Goal: Transaction & Acquisition: Book appointment/travel/reservation

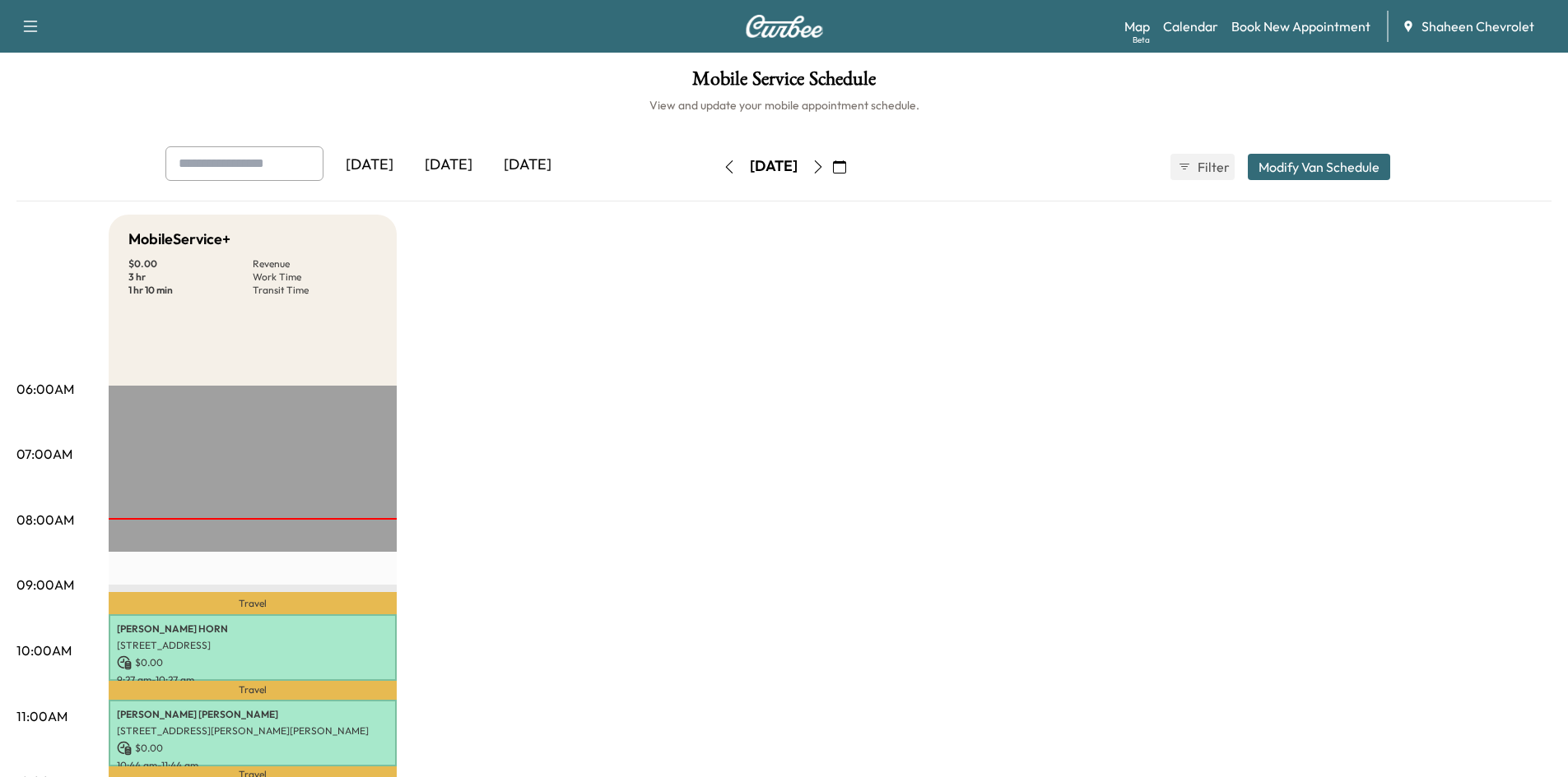
click at [825, 168] on icon "button" at bounding box center [818, 167] width 13 height 13
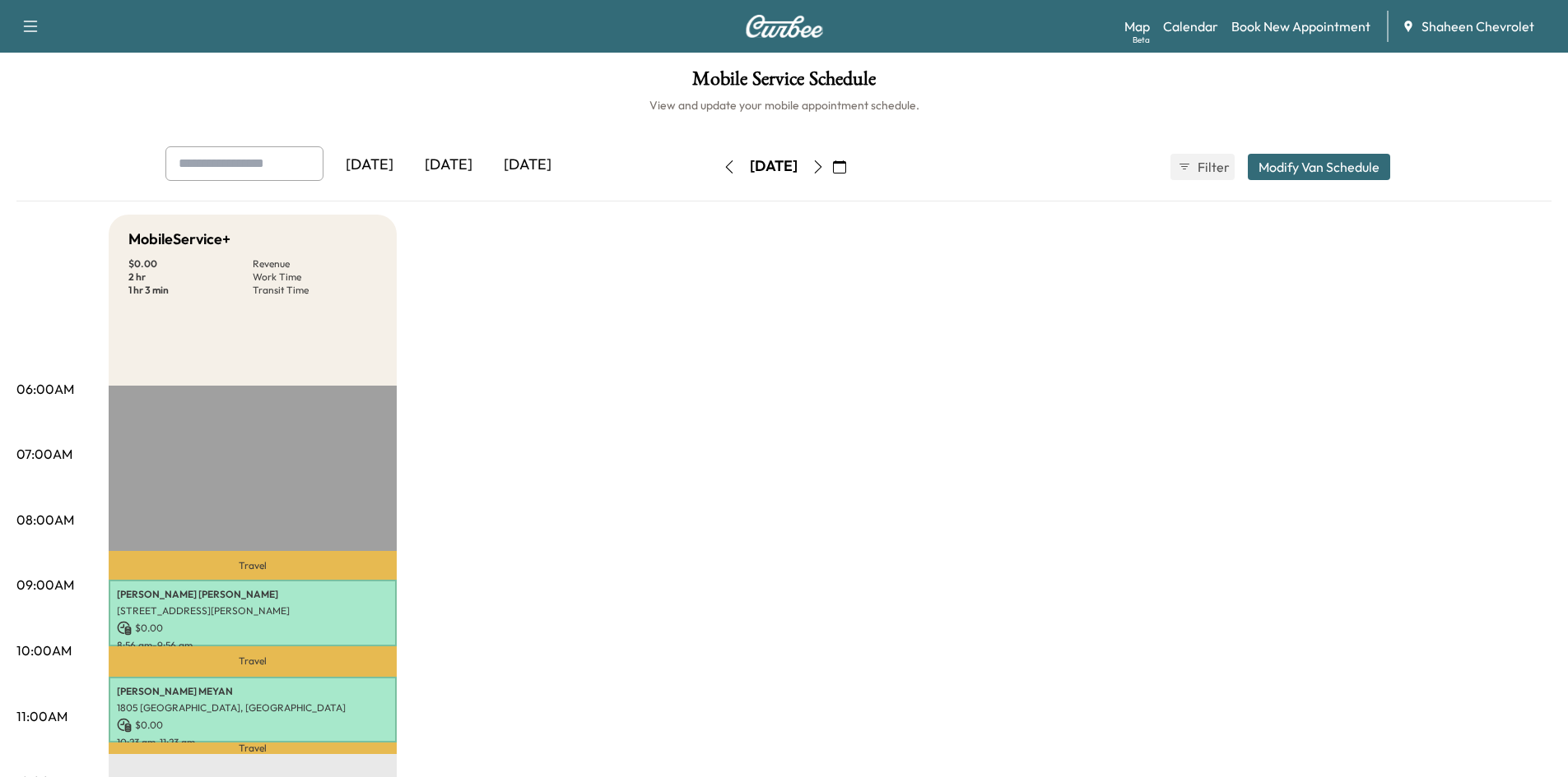
click at [723, 169] on icon "button" at bounding box center [729, 167] width 13 height 13
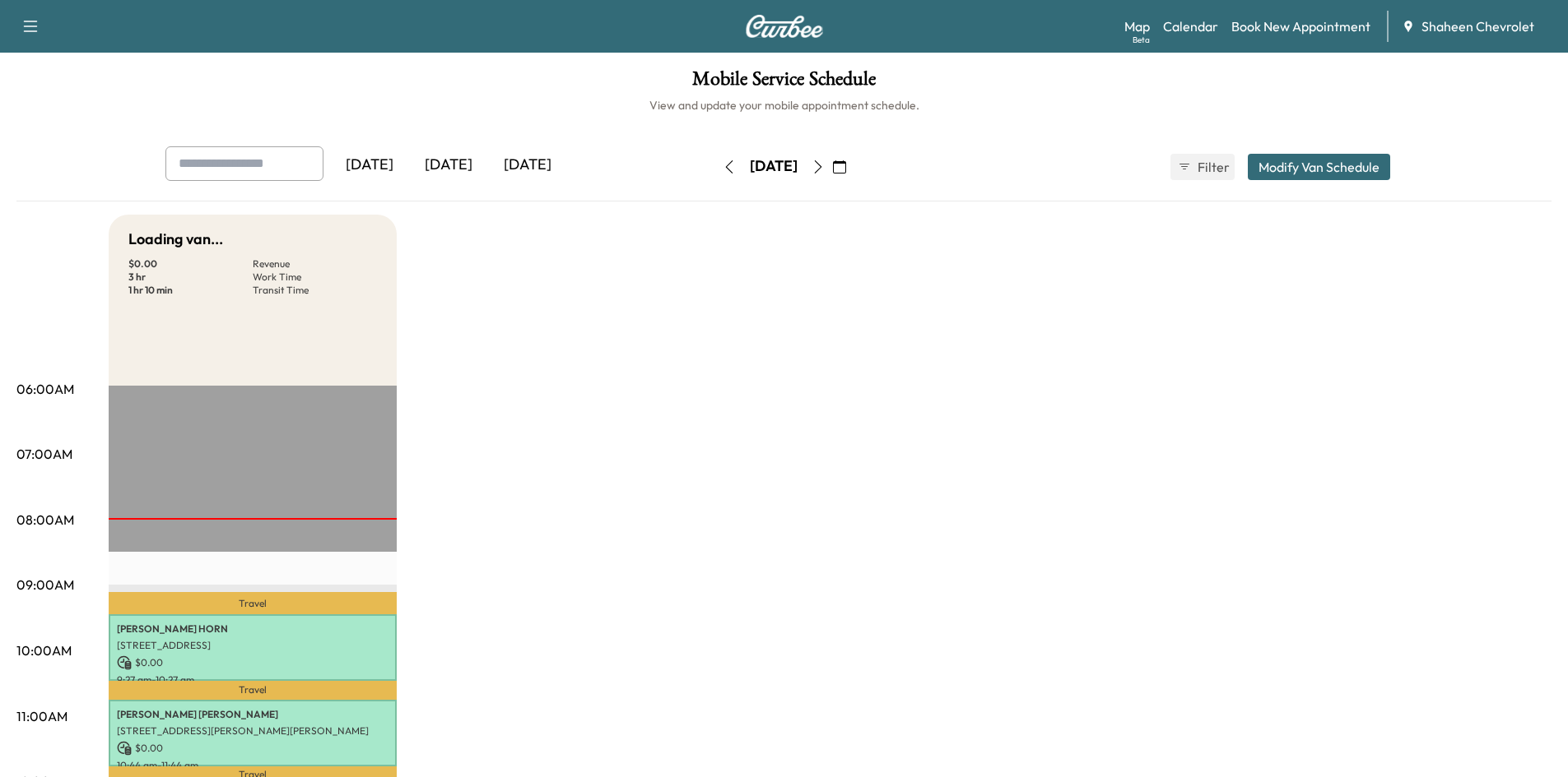
click at [715, 168] on button "button" at bounding box center [729, 167] width 28 height 26
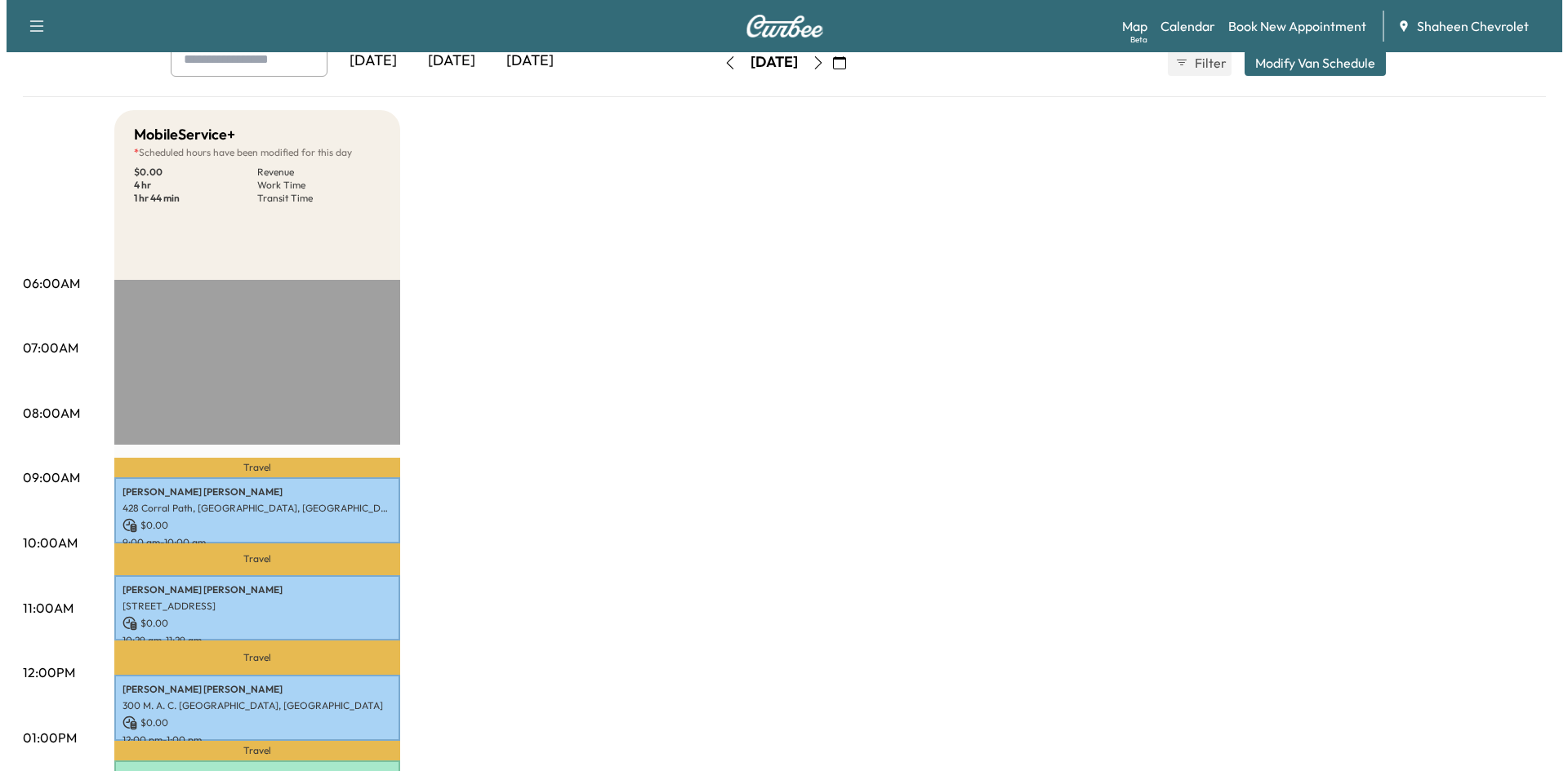
scroll to position [327, 0]
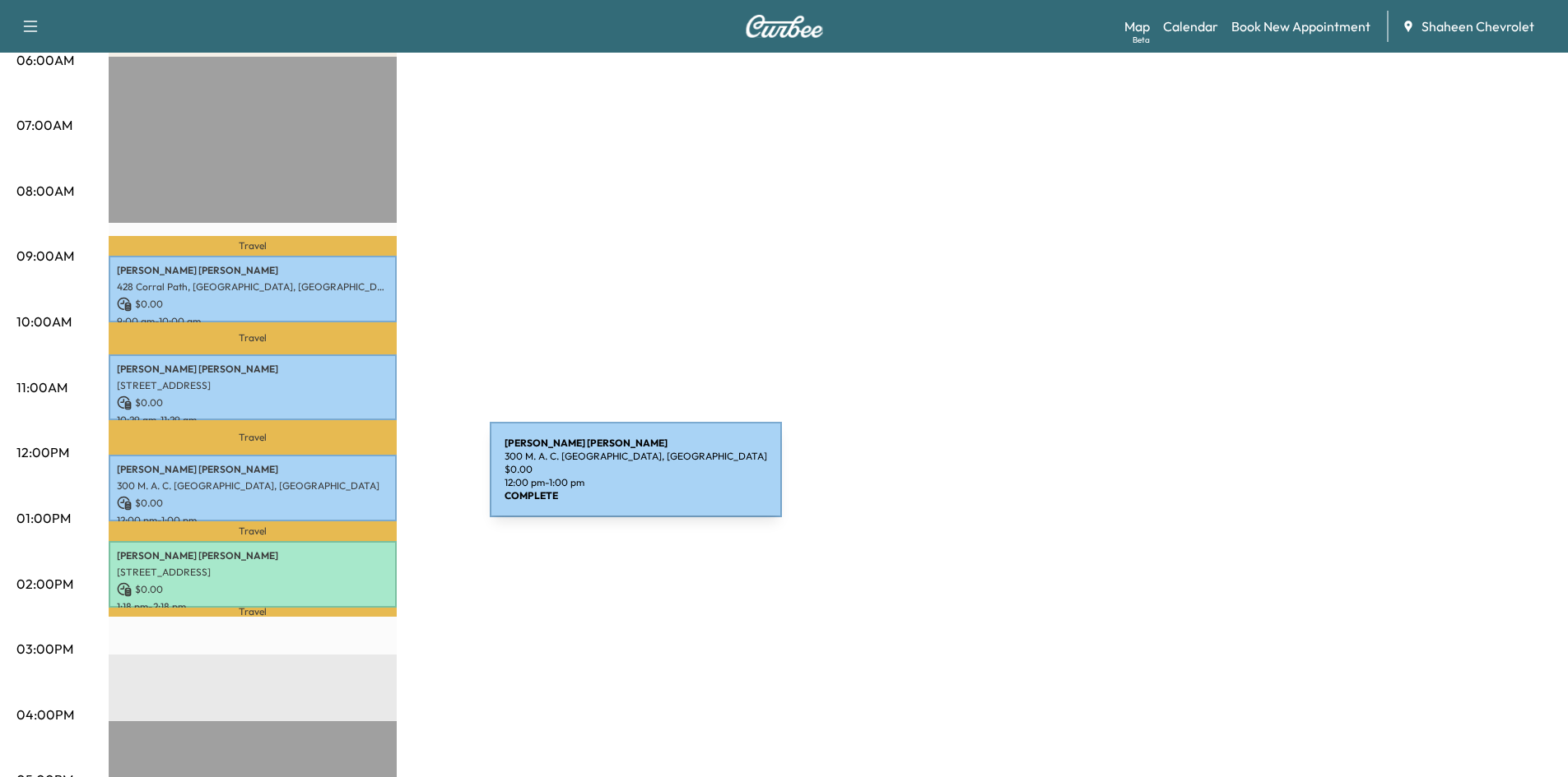
click at [366, 480] on p "300 M. A. C. [GEOGRAPHIC_DATA], [GEOGRAPHIC_DATA]" at bounding box center [253, 486] width 272 height 13
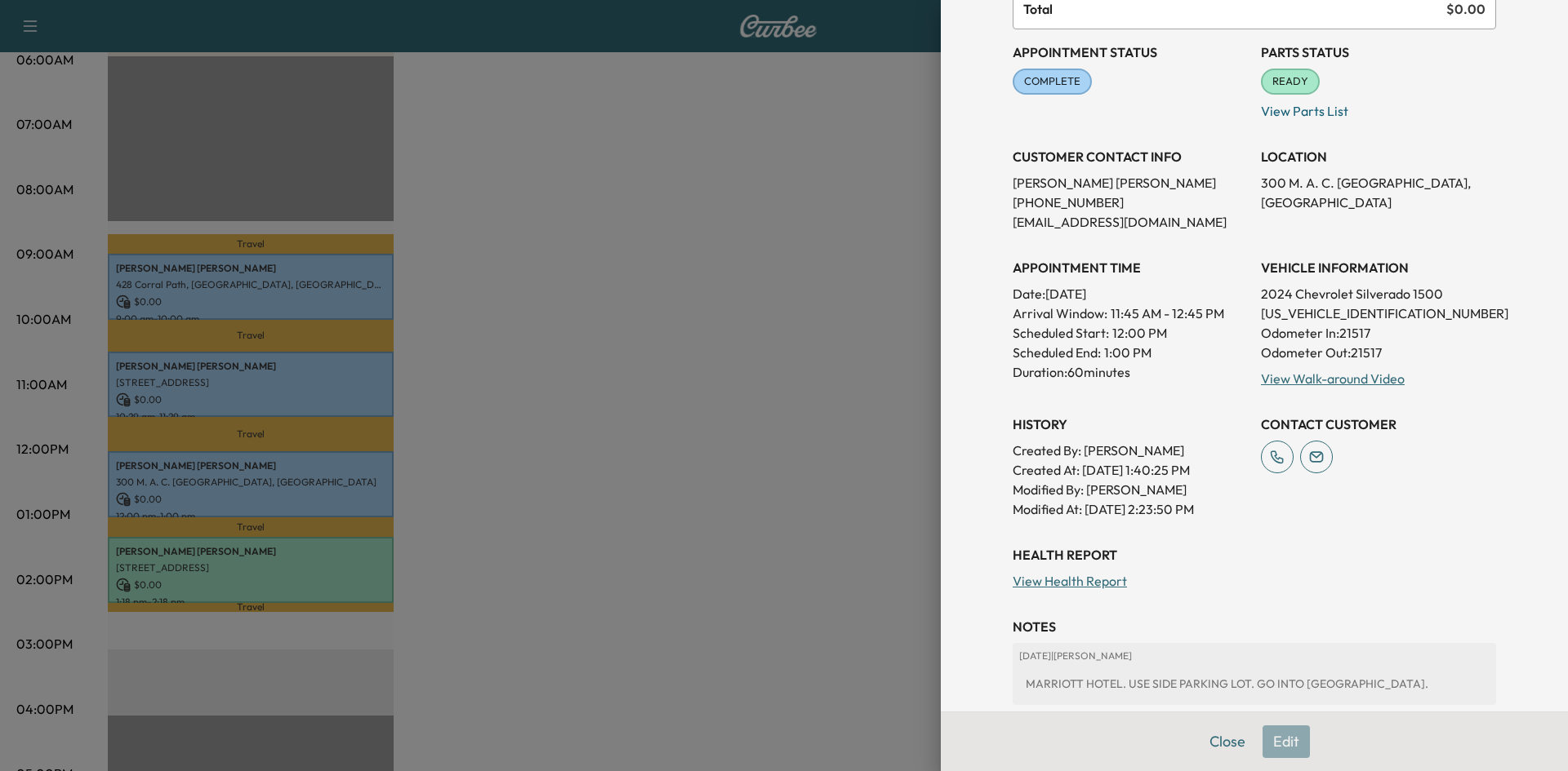
scroll to position [163, 0]
click at [1270, 747] on div "Close Edit" at bounding box center [1254, 742] width 627 height 60
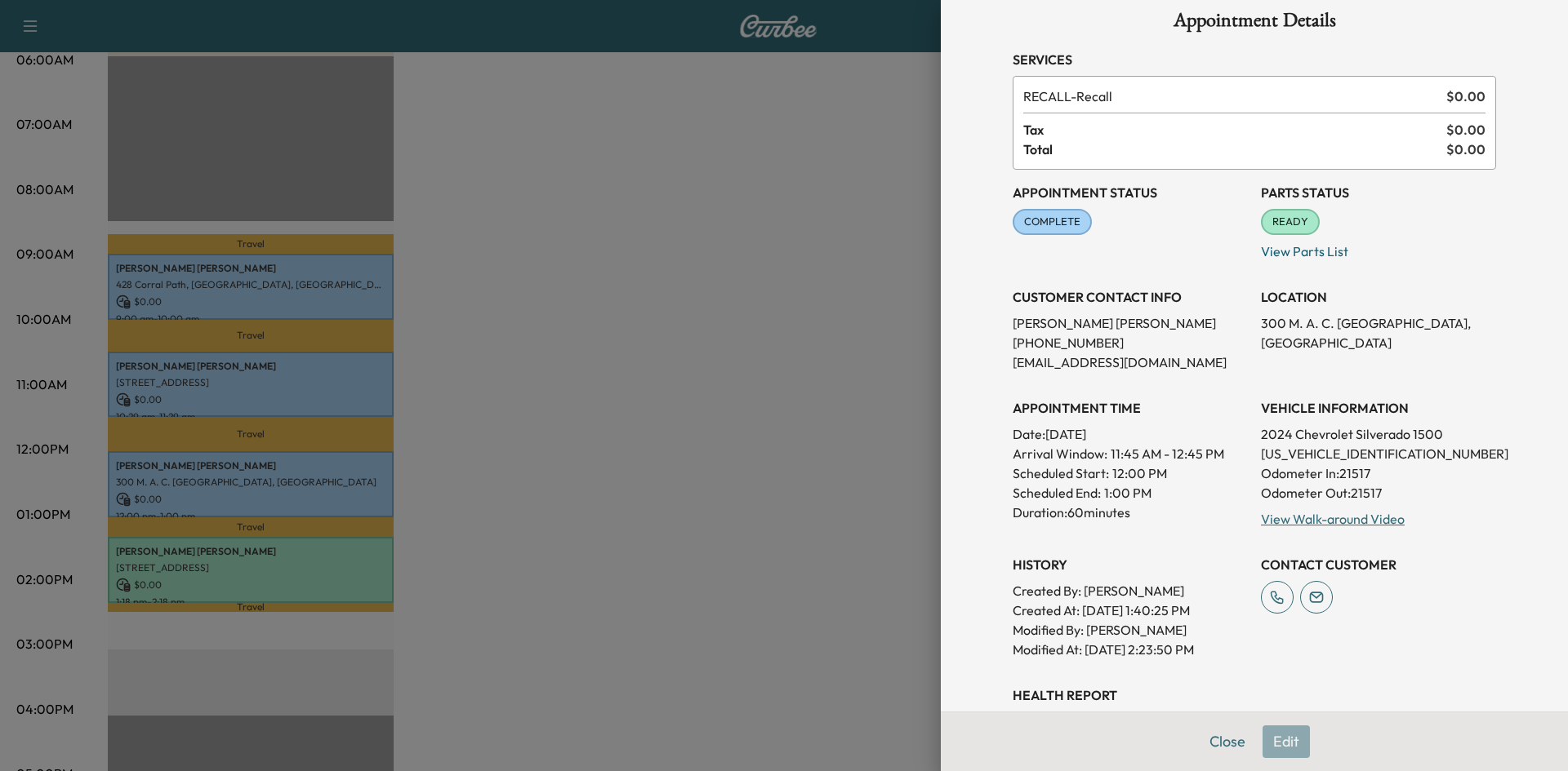
scroll to position [430, 0]
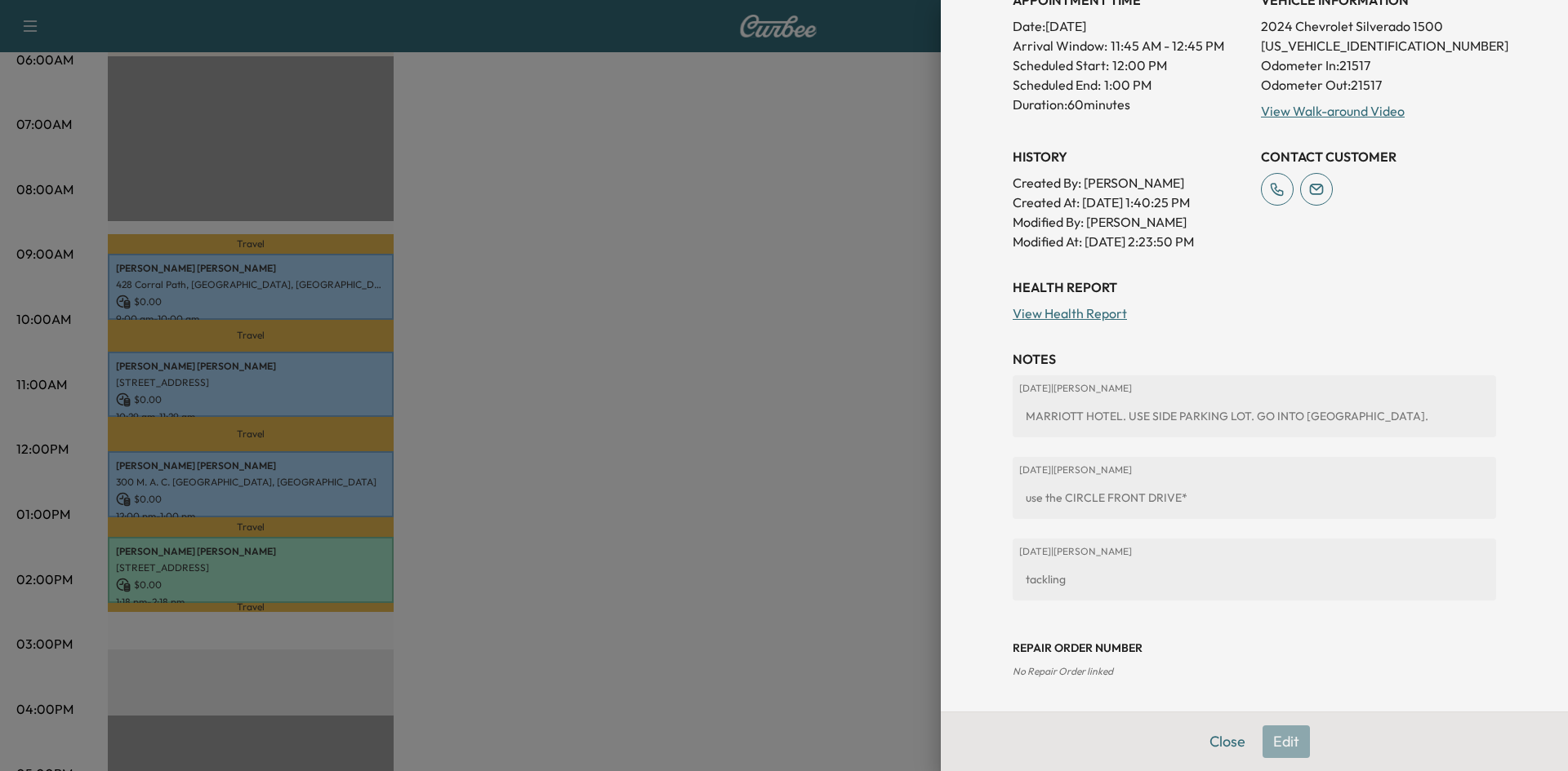
click at [1276, 745] on div "Close Edit" at bounding box center [1254, 742] width 627 height 60
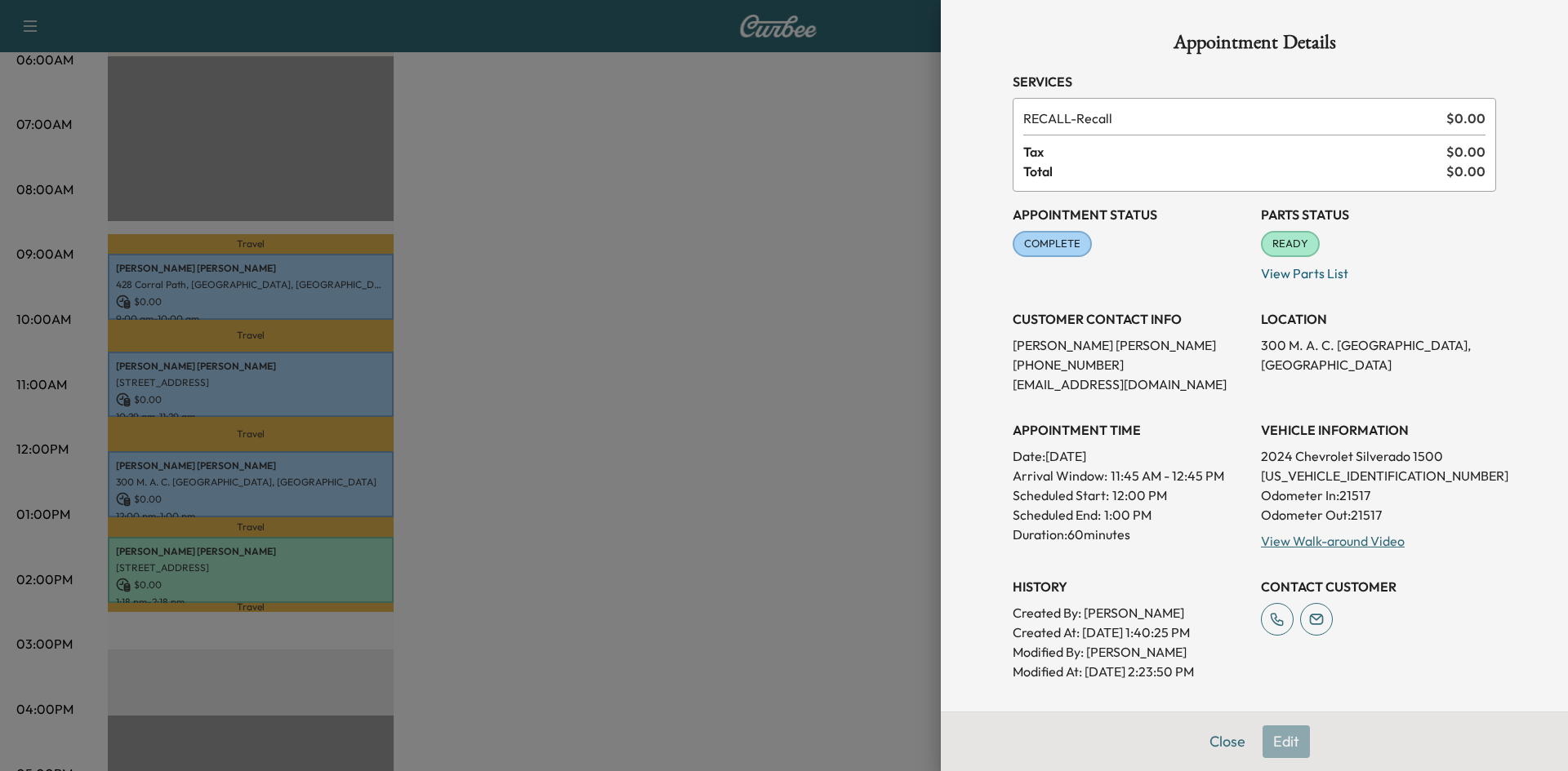
scroll to position [327, 0]
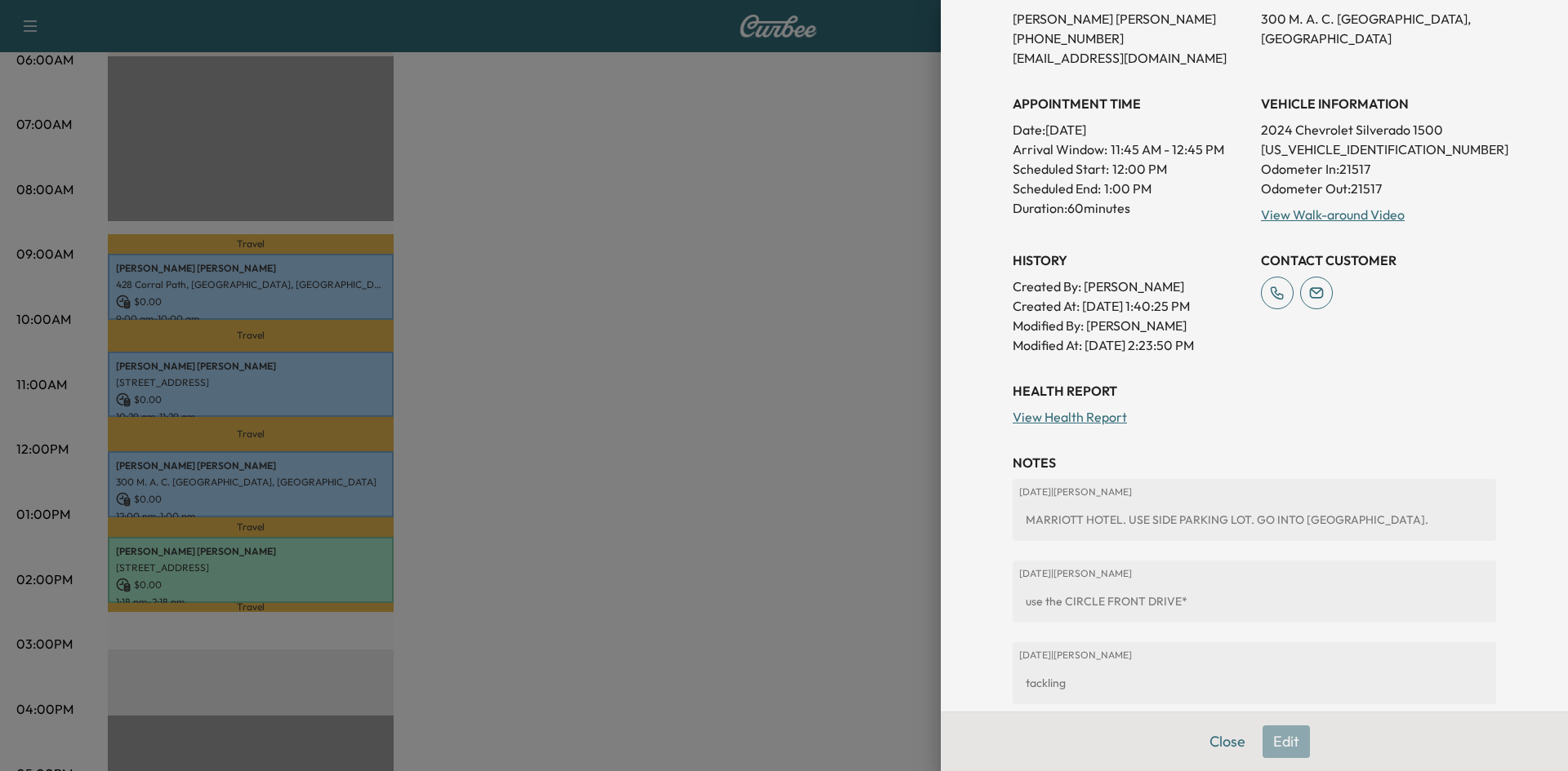
click at [1284, 735] on div "Close Edit" at bounding box center [1254, 742] width 627 height 60
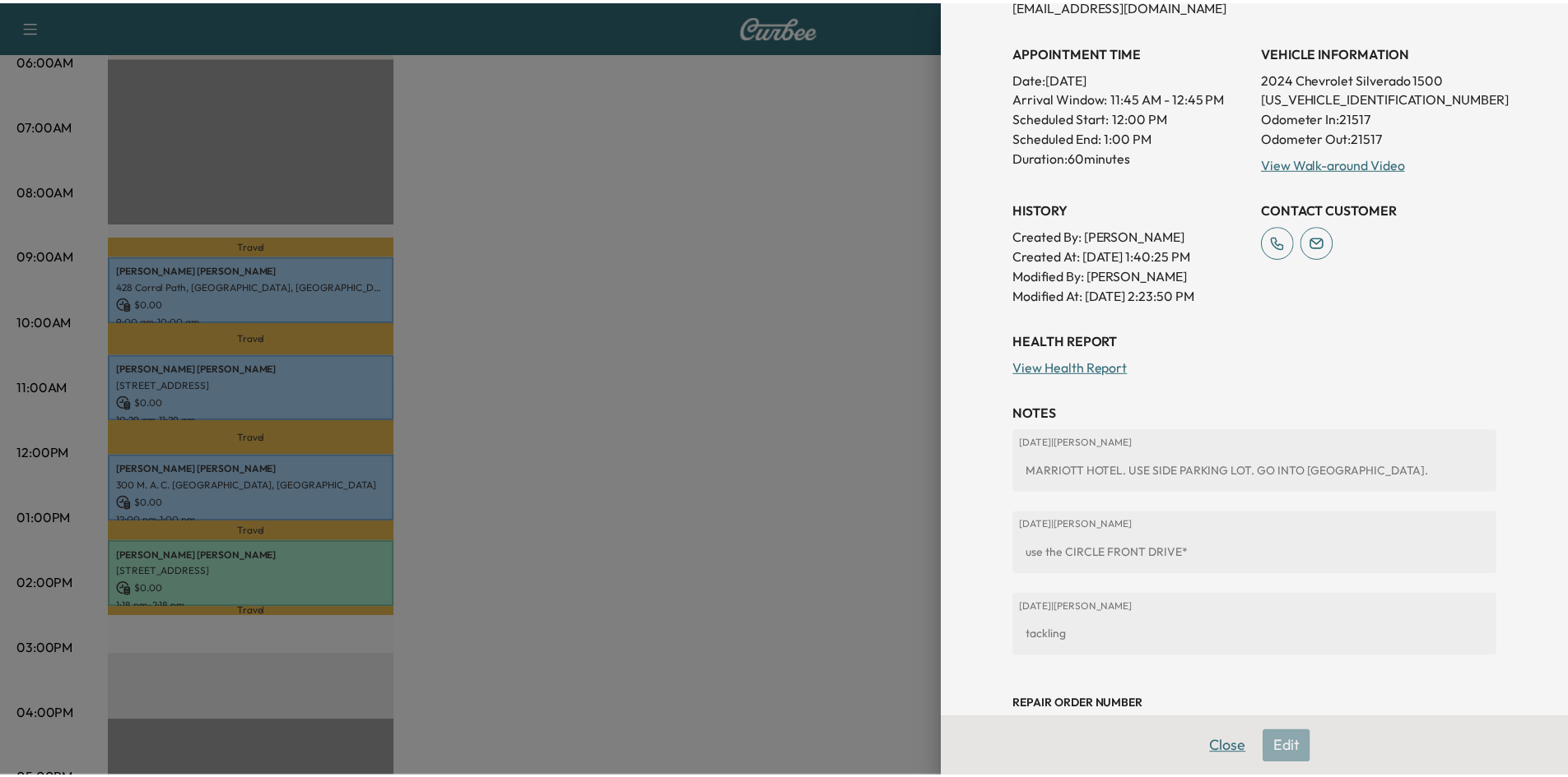
scroll to position [433, 0]
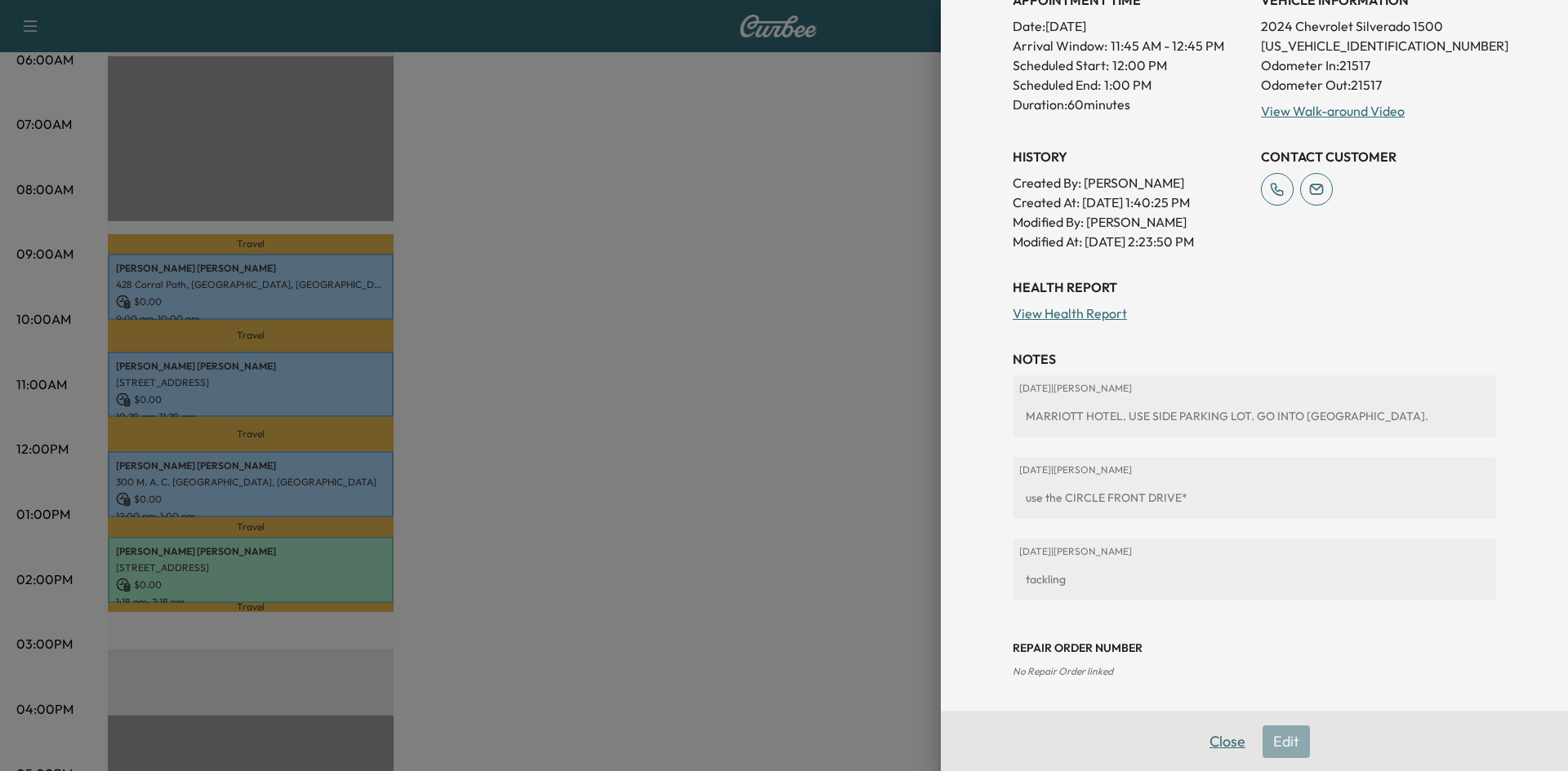
click at [1213, 738] on button "Close" at bounding box center [1227, 742] width 57 height 33
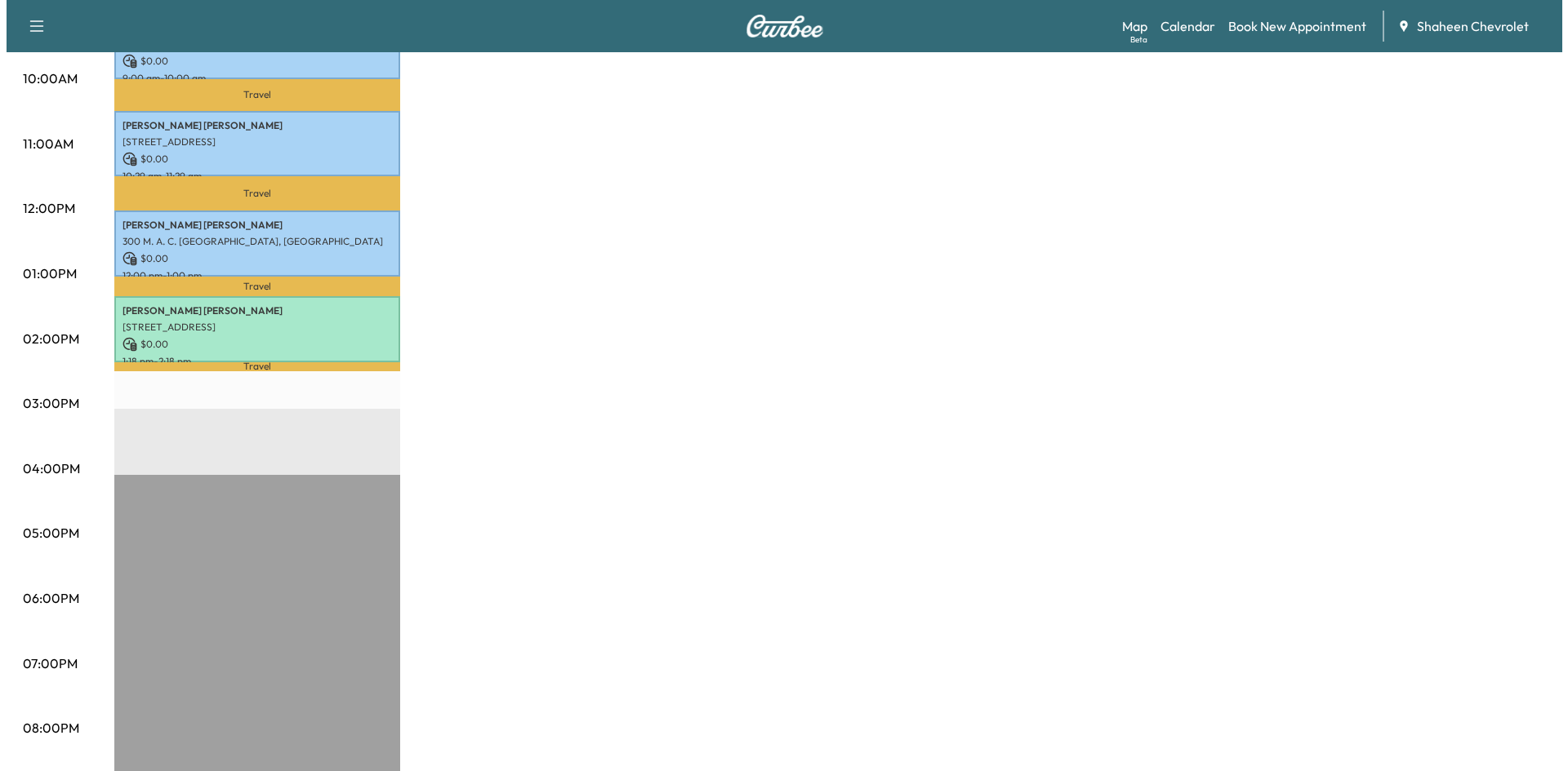
scroll to position [571, 0]
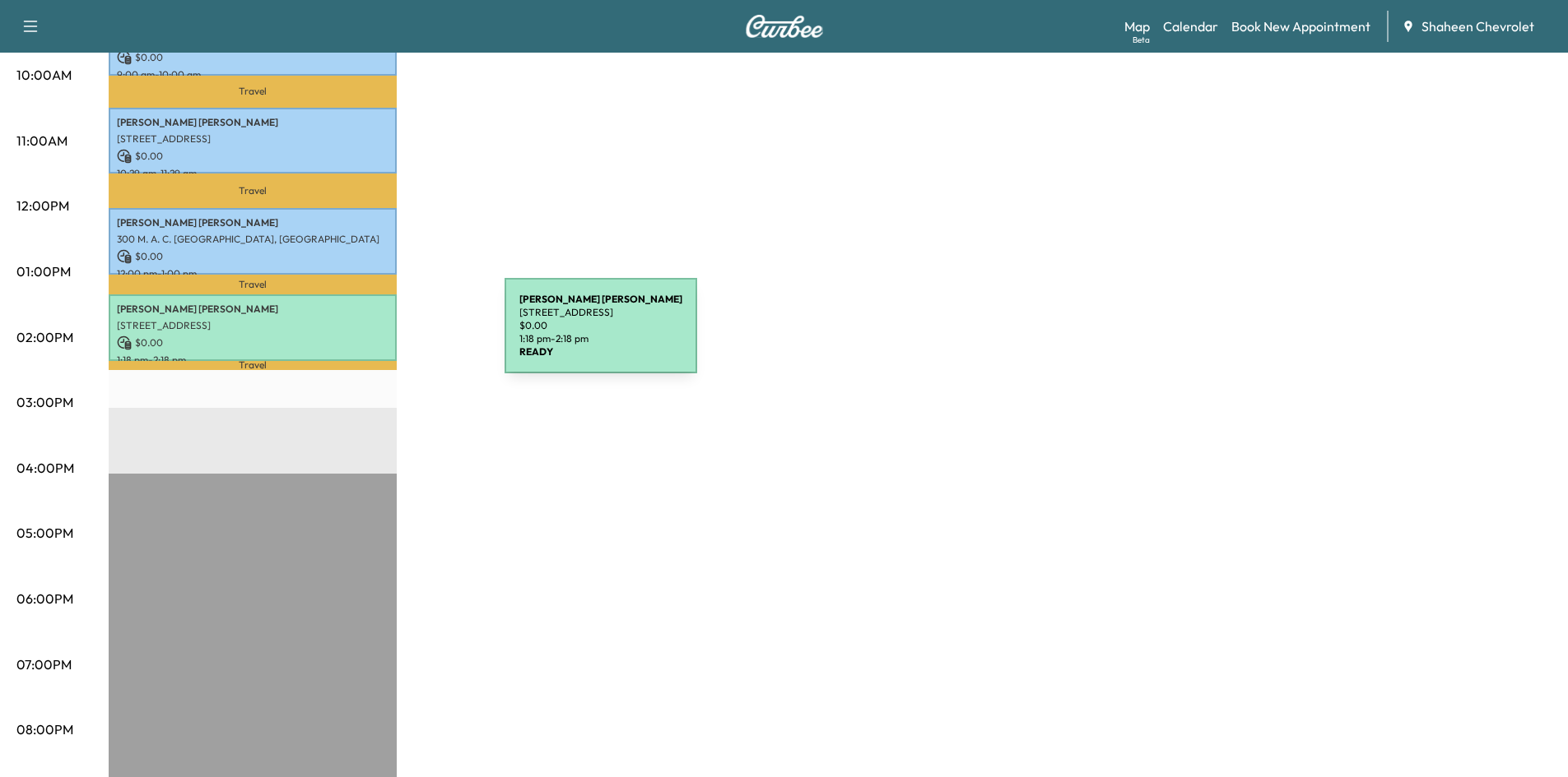
click at [381, 336] on p "$ 0.00" at bounding box center [253, 344] width 272 height 15
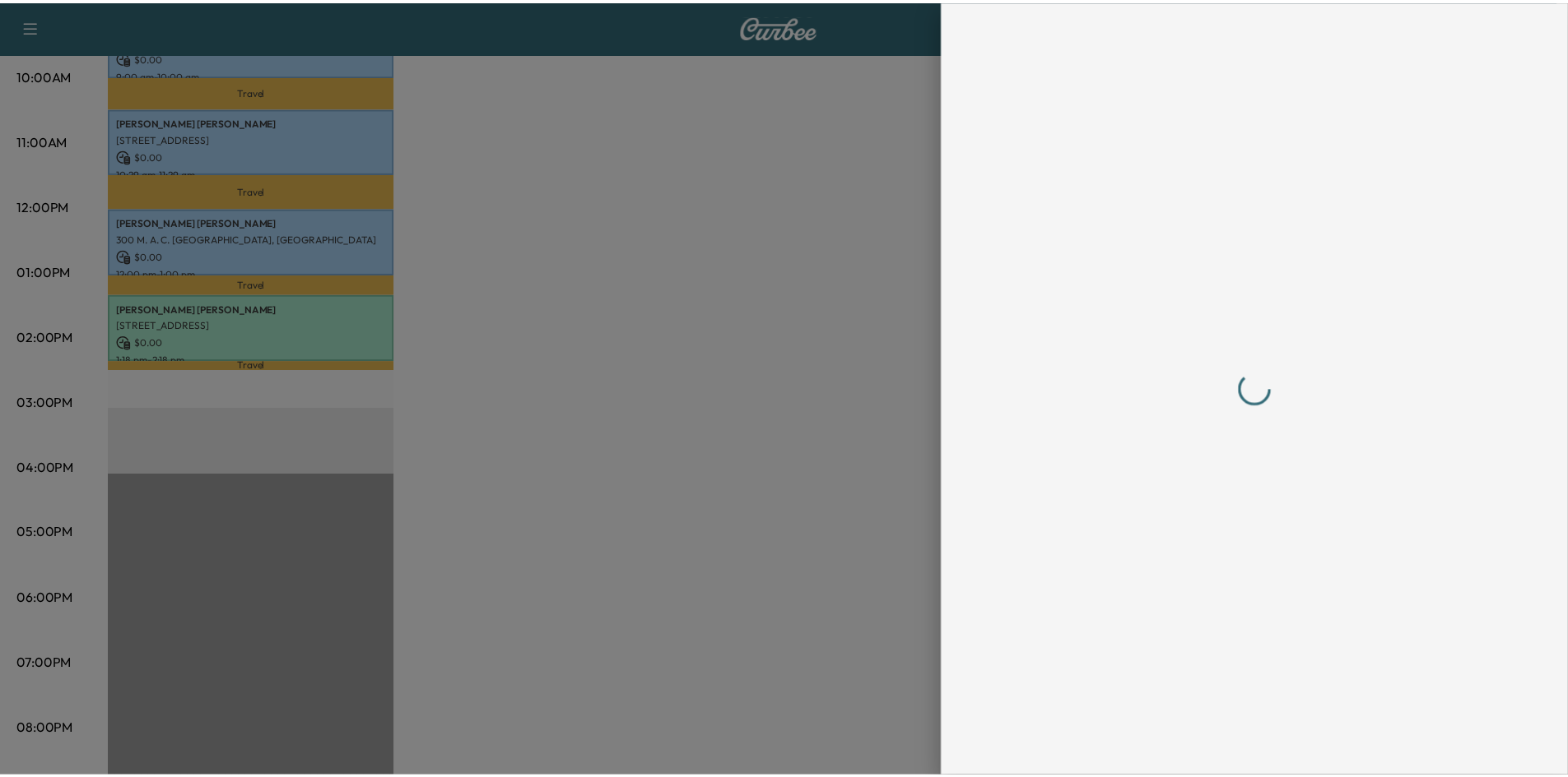
scroll to position [0, 0]
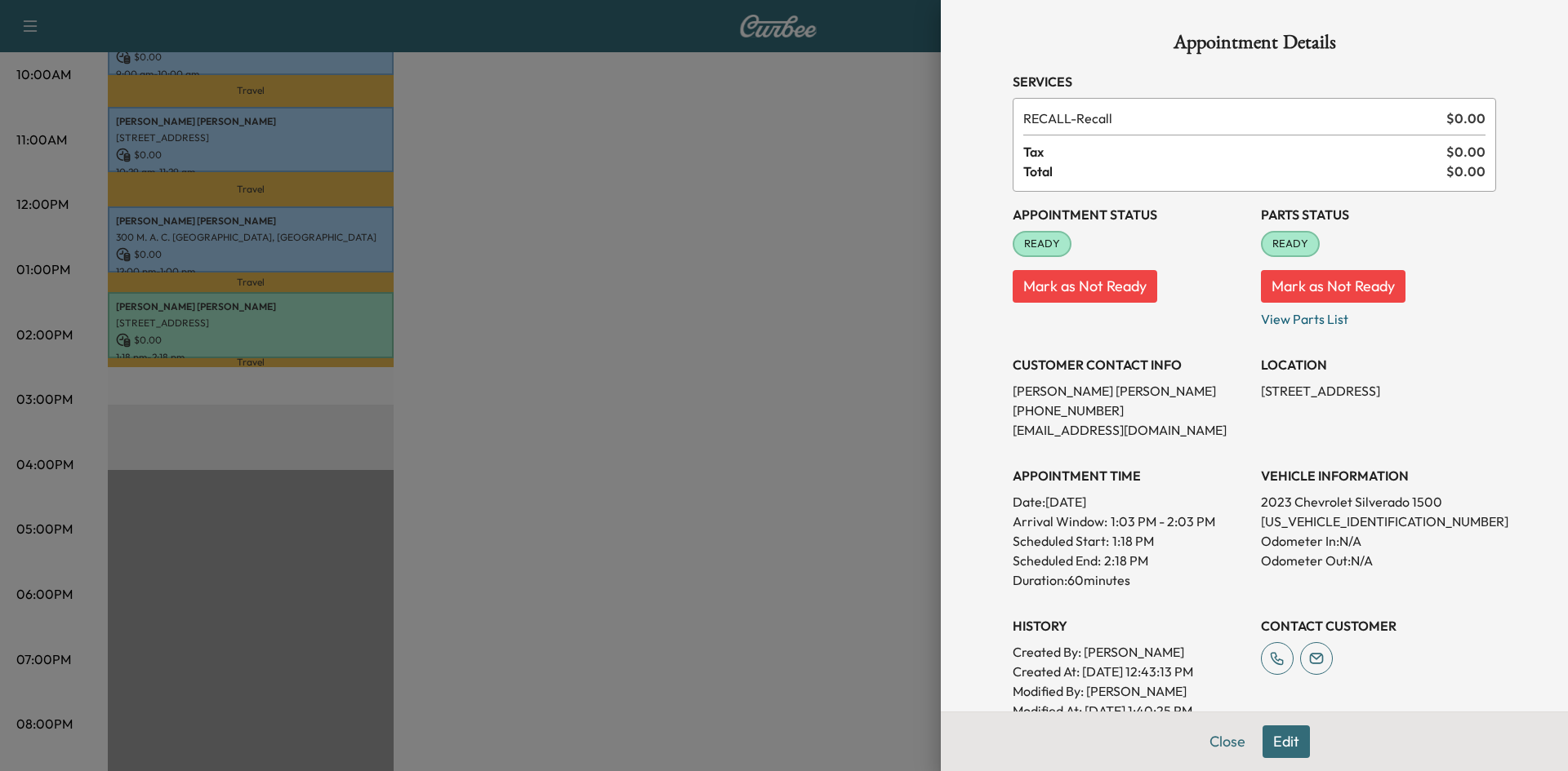
click at [689, 302] on div at bounding box center [784, 385] width 1568 height 771
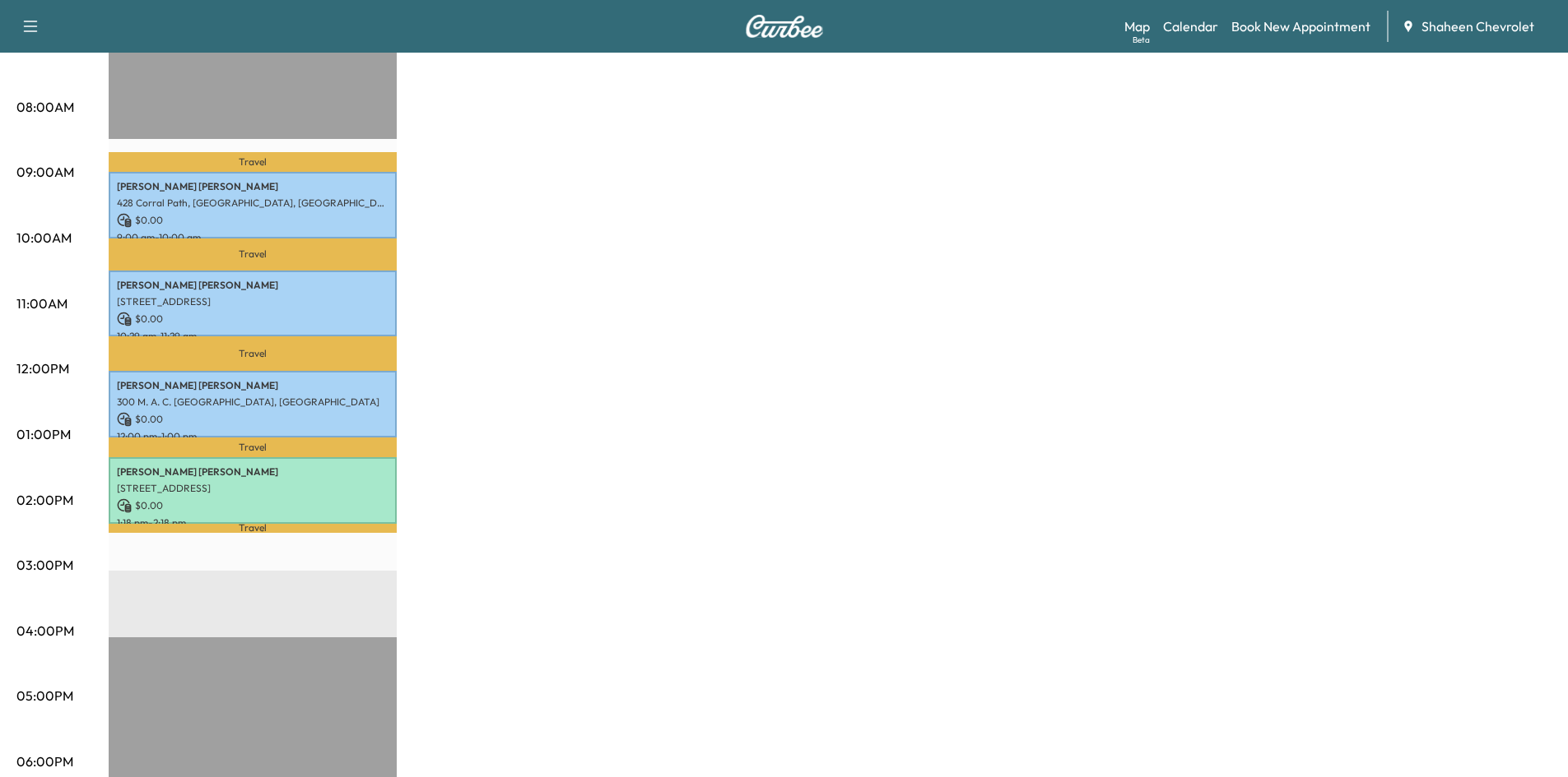
scroll to position [412, 0]
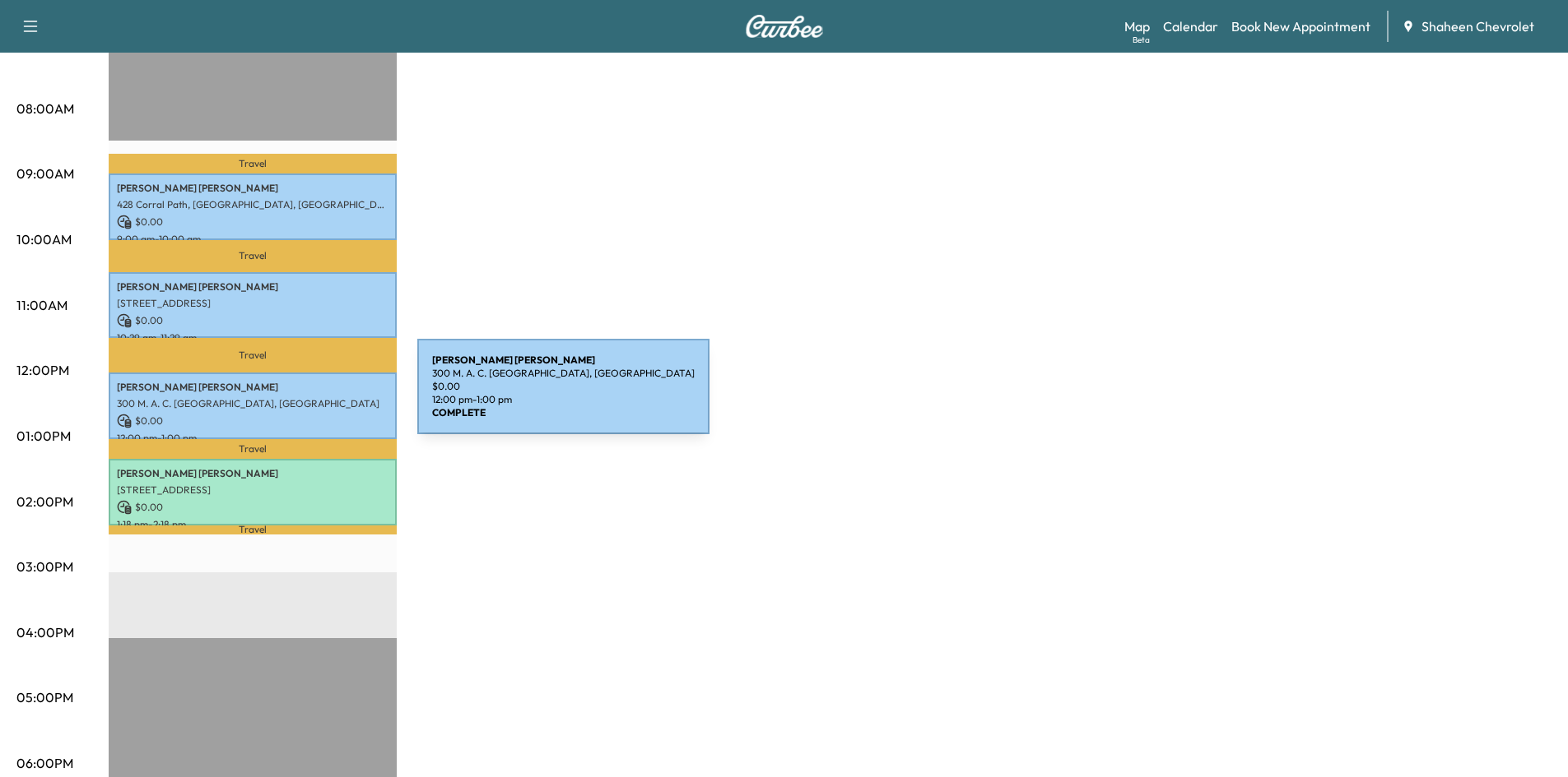
click at [294, 397] on p "300 M. A. C. [GEOGRAPHIC_DATA], [GEOGRAPHIC_DATA]" at bounding box center [253, 404] width 272 height 13
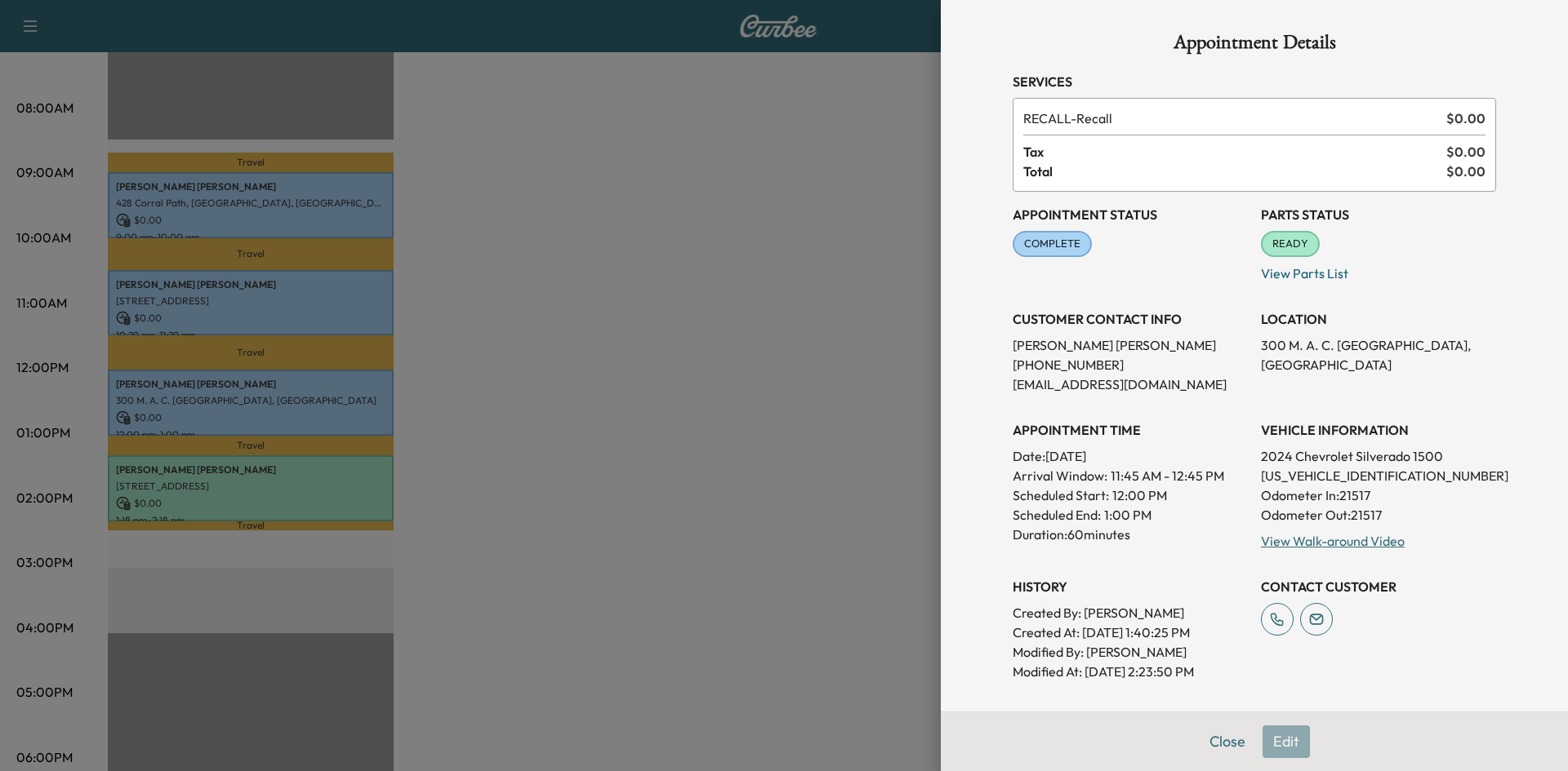
click at [854, 196] on div at bounding box center [784, 385] width 1568 height 771
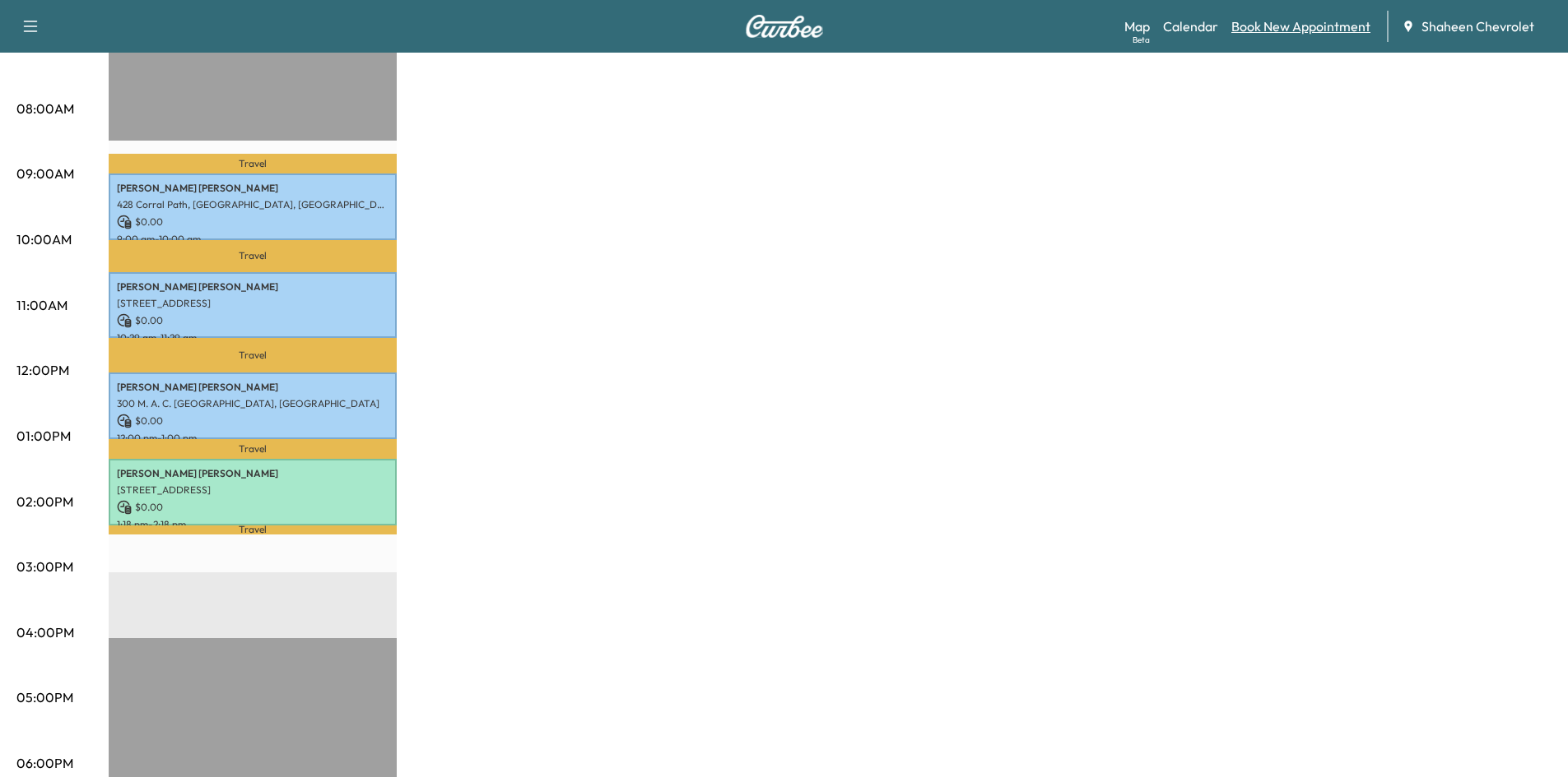
click at [1304, 25] on link "Book New Appointment" at bounding box center [1301, 25] width 139 height 20
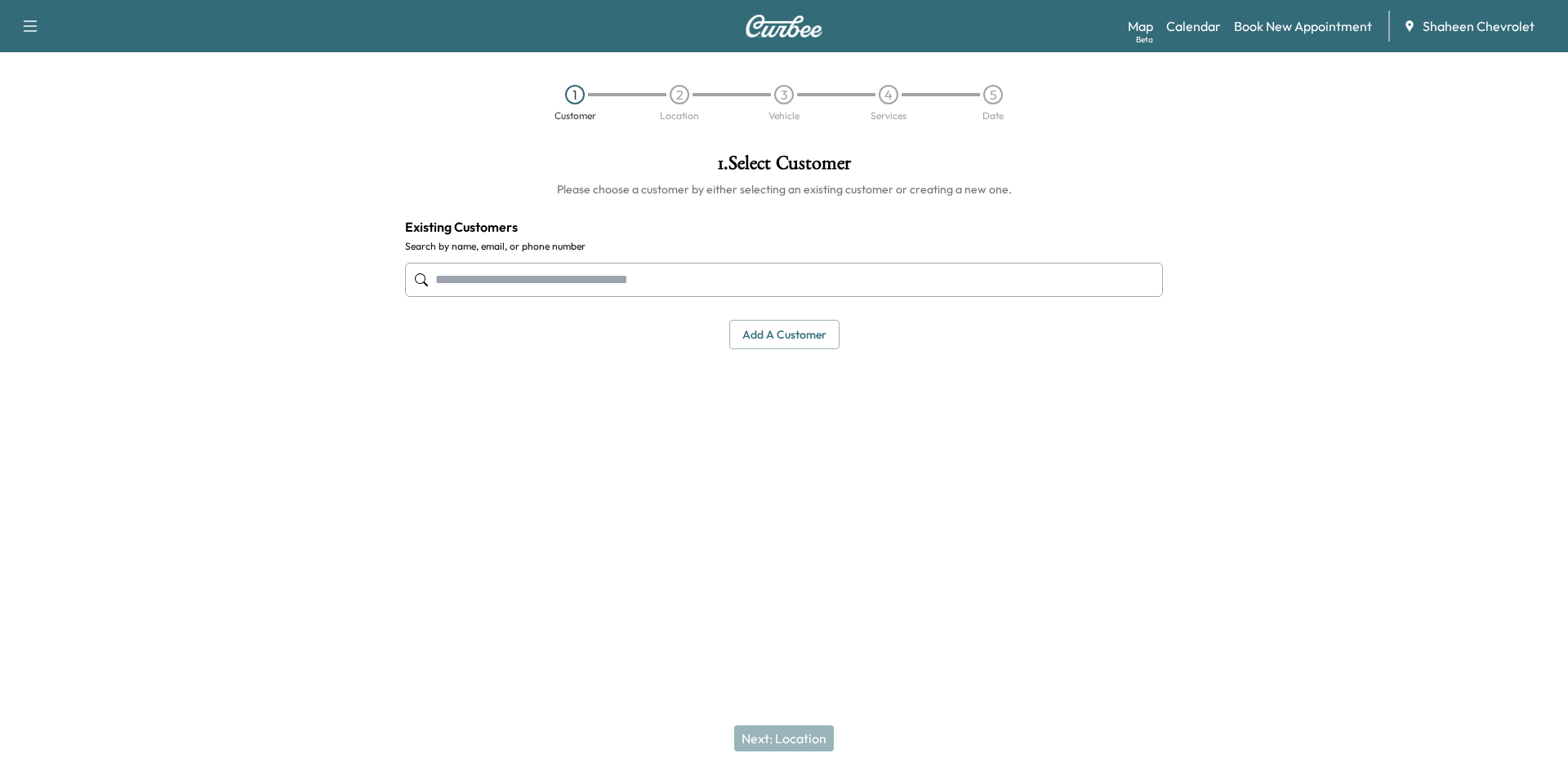
click at [618, 276] on input "text" at bounding box center [784, 280] width 758 height 35
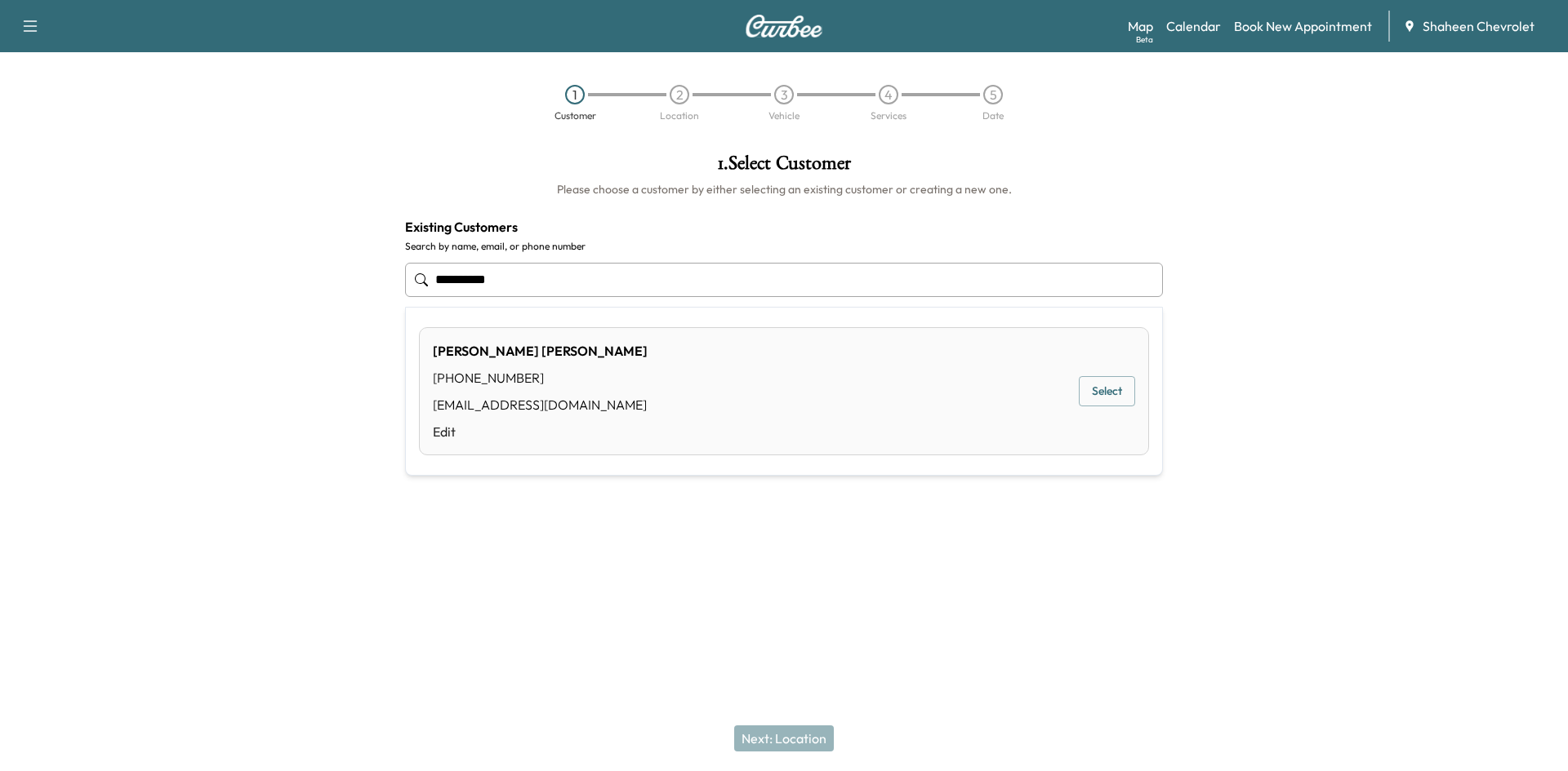
click at [1094, 387] on button "Select" at bounding box center [1107, 392] width 56 height 30
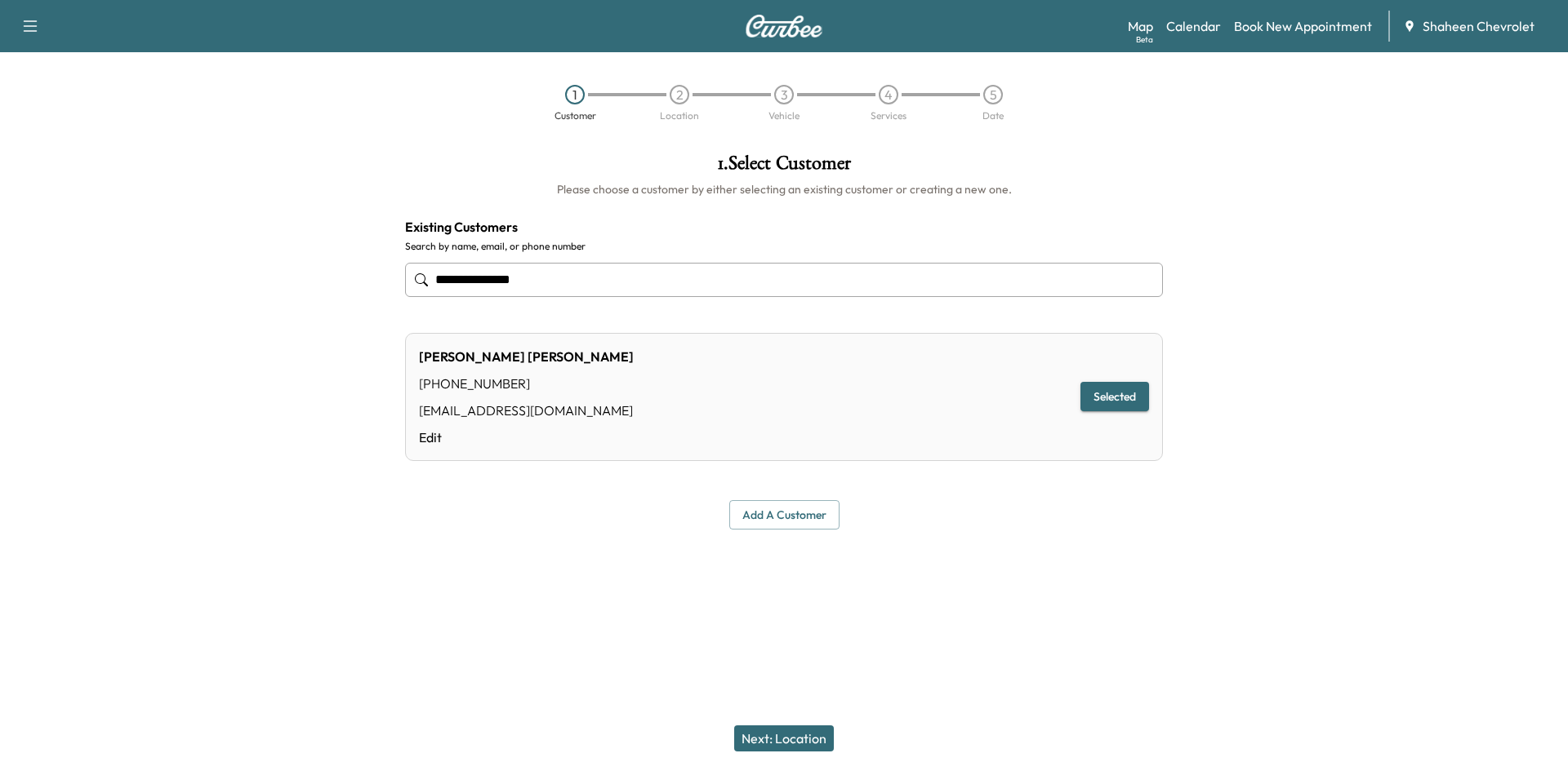
type input "**********"
click at [807, 741] on button "Next: Location" at bounding box center [784, 739] width 99 height 26
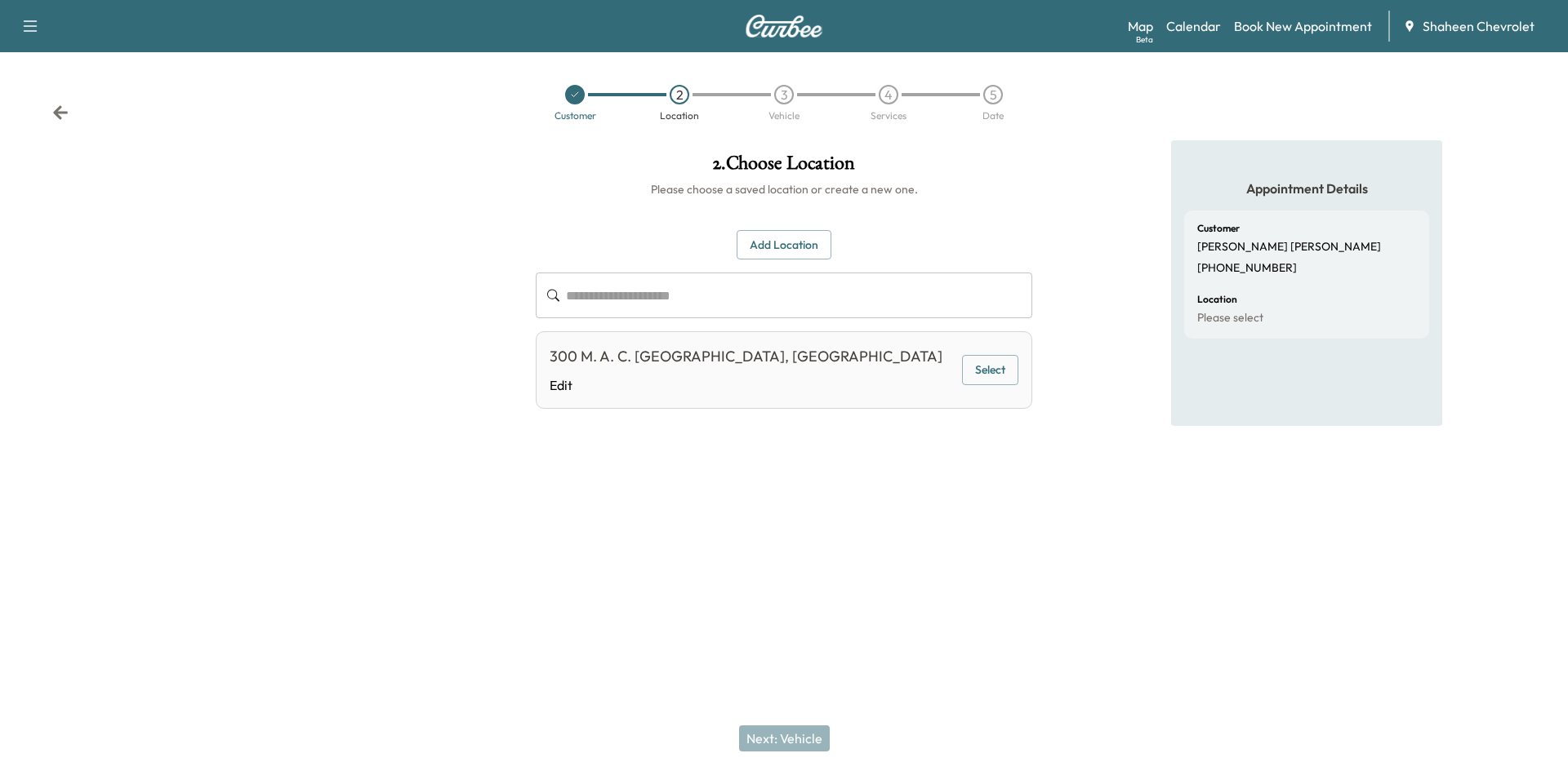
click at [1017, 376] on button "Select" at bounding box center [990, 370] width 56 height 30
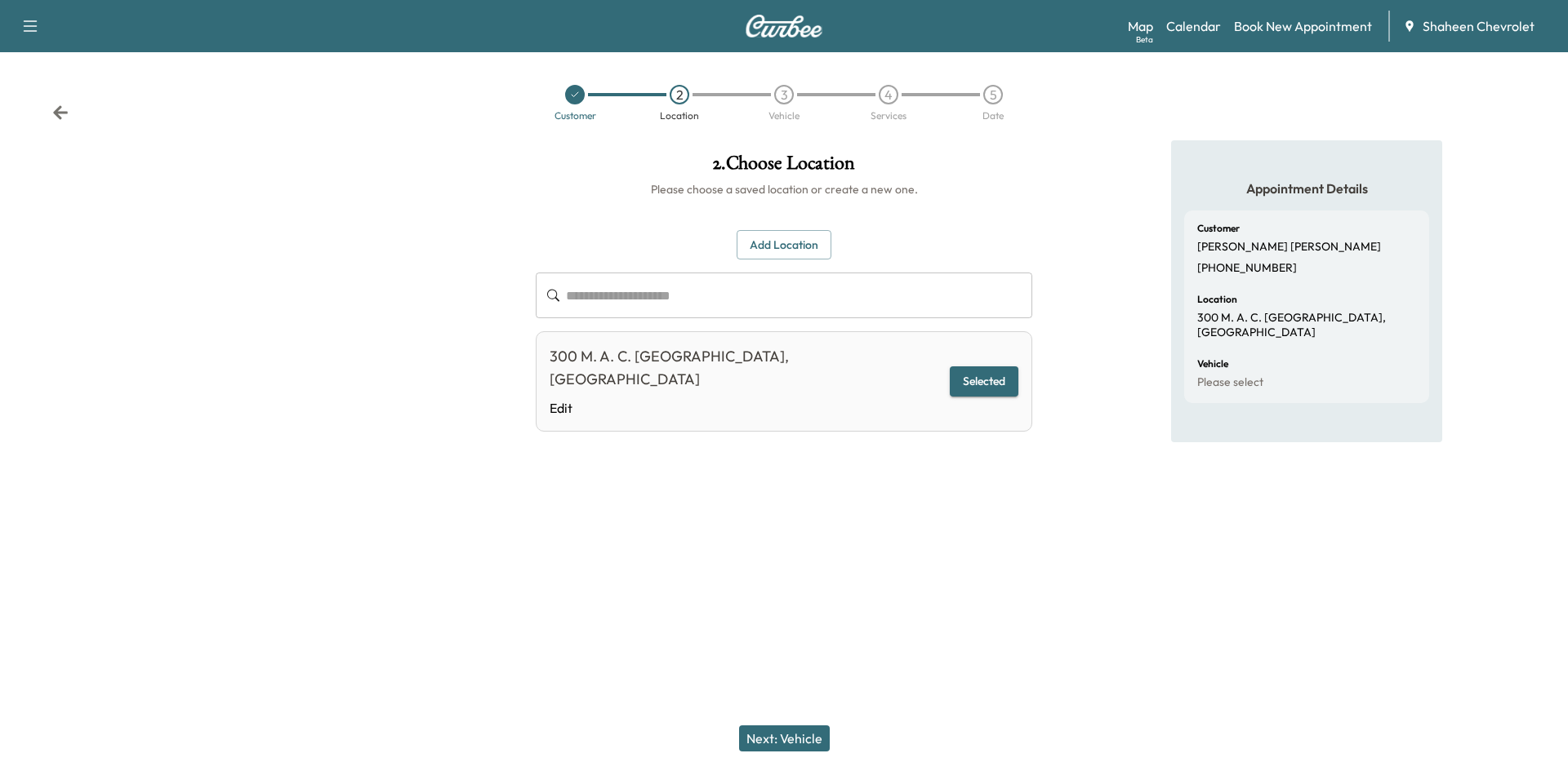
click at [780, 752] on div "Next: Vehicle" at bounding box center [784, 739] width 1568 height 66
click at [780, 741] on button "Next: Vehicle" at bounding box center [784, 739] width 91 height 26
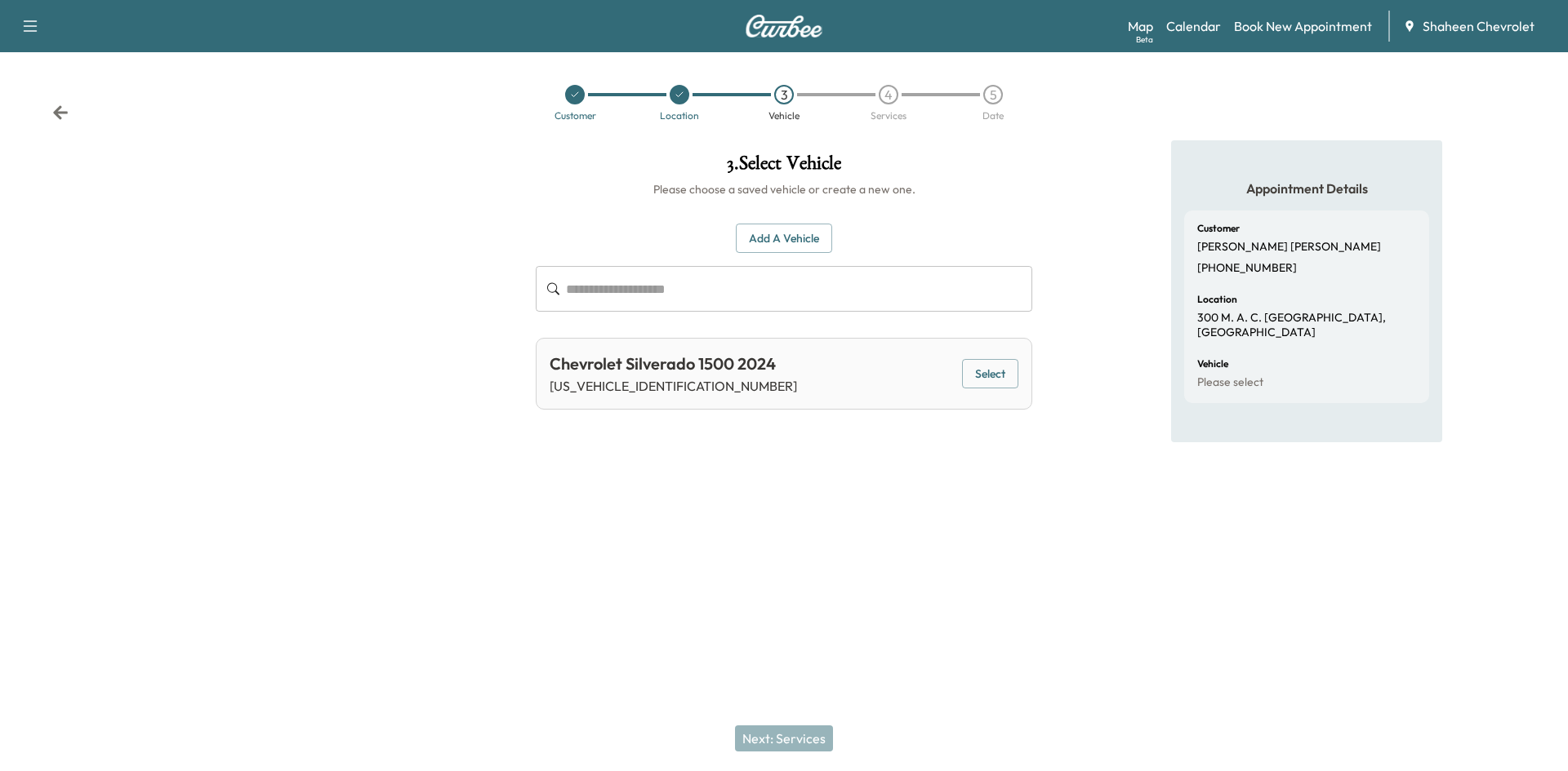
click at [979, 357] on div "Chevrolet Silverado 1500 2024 [US_VEHICLE_IDENTIFICATION_NUMBER] Select" at bounding box center [784, 374] width 497 height 72
click at [990, 367] on button "Select" at bounding box center [990, 374] width 56 height 30
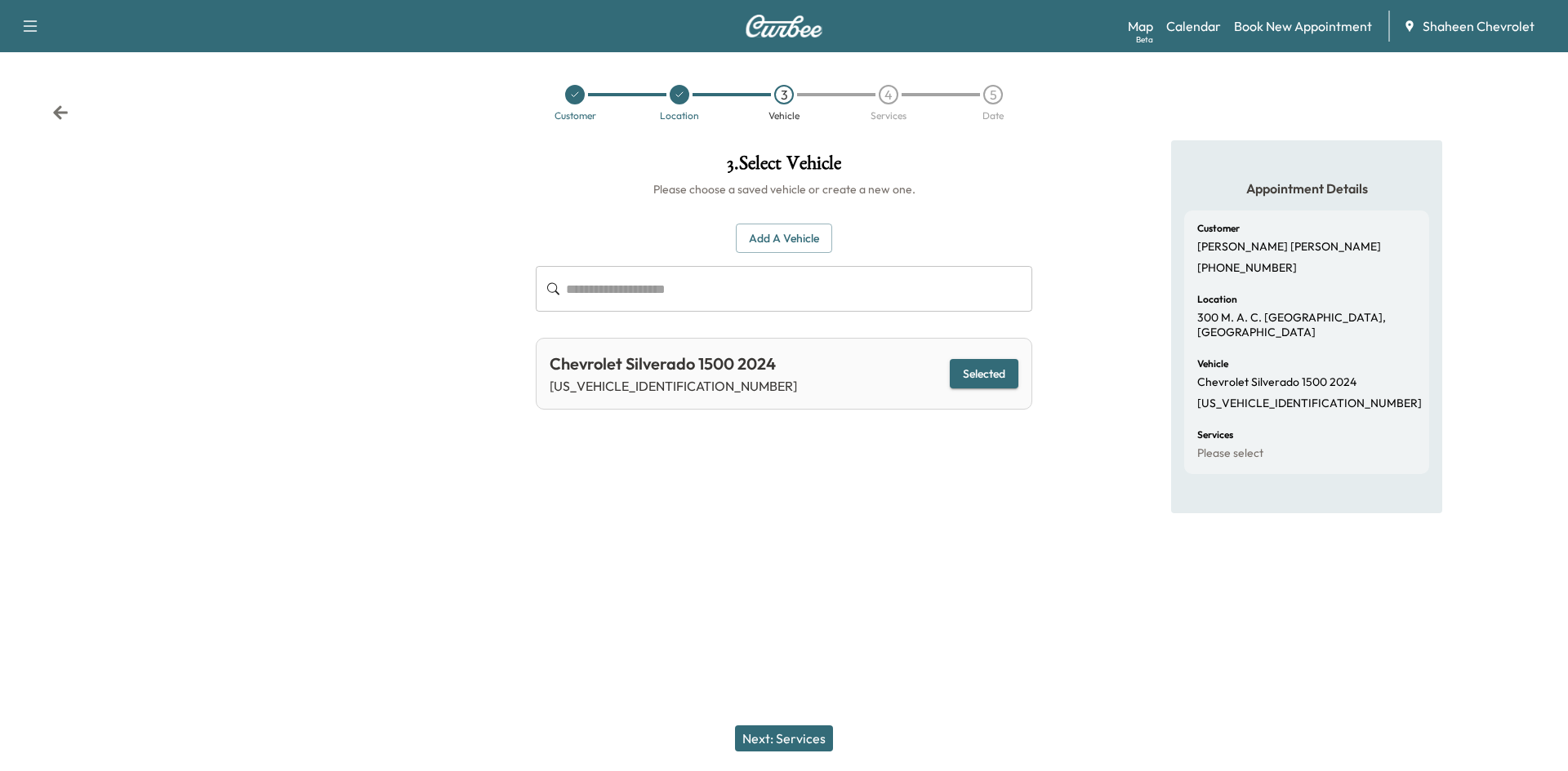
click at [817, 742] on button "Next: Services" at bounding box center [784, 739] width 98 height 26
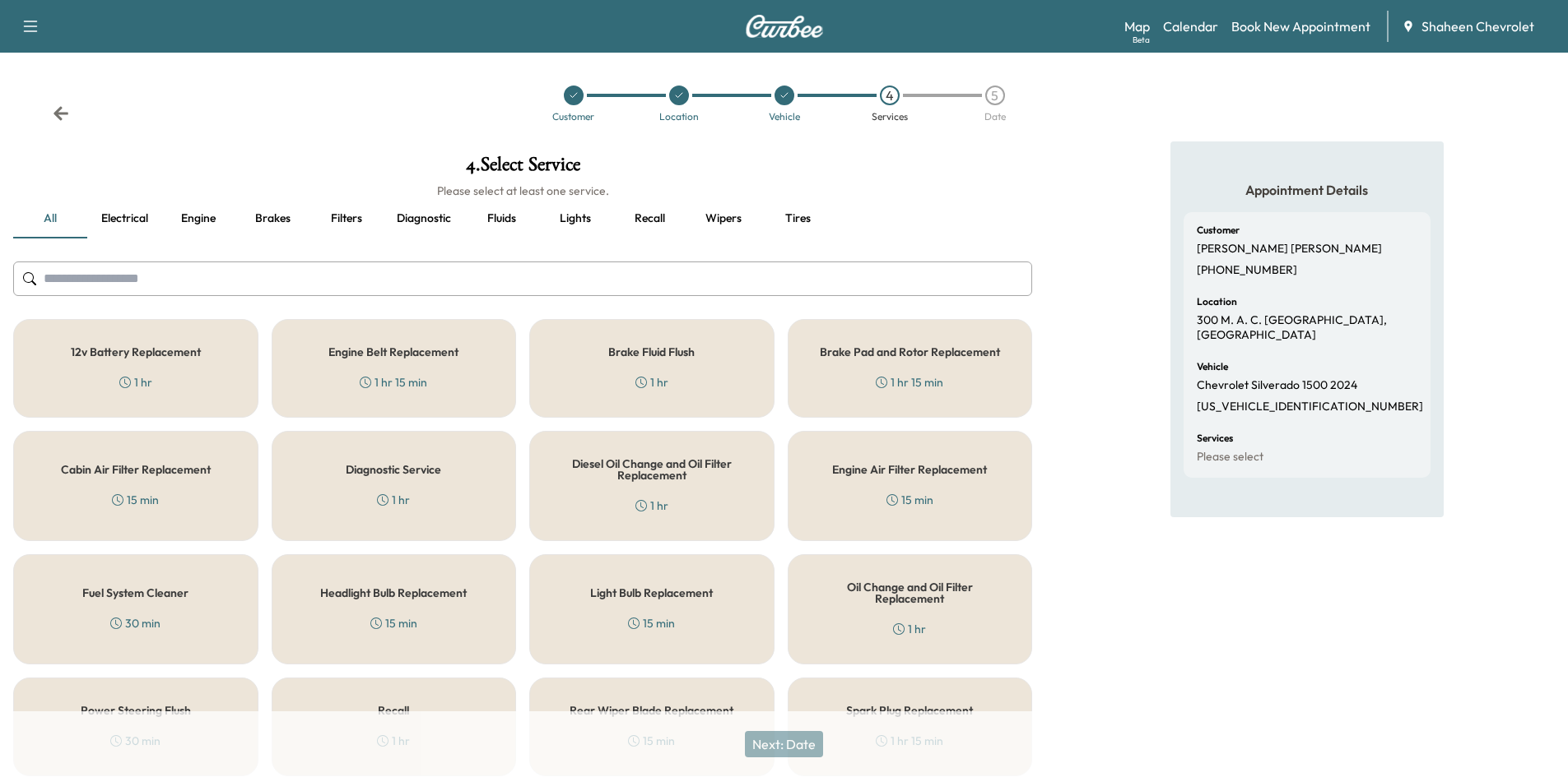
click at [230, 279] on input "text" at bounding box center [522, 279] width 1019 height 35
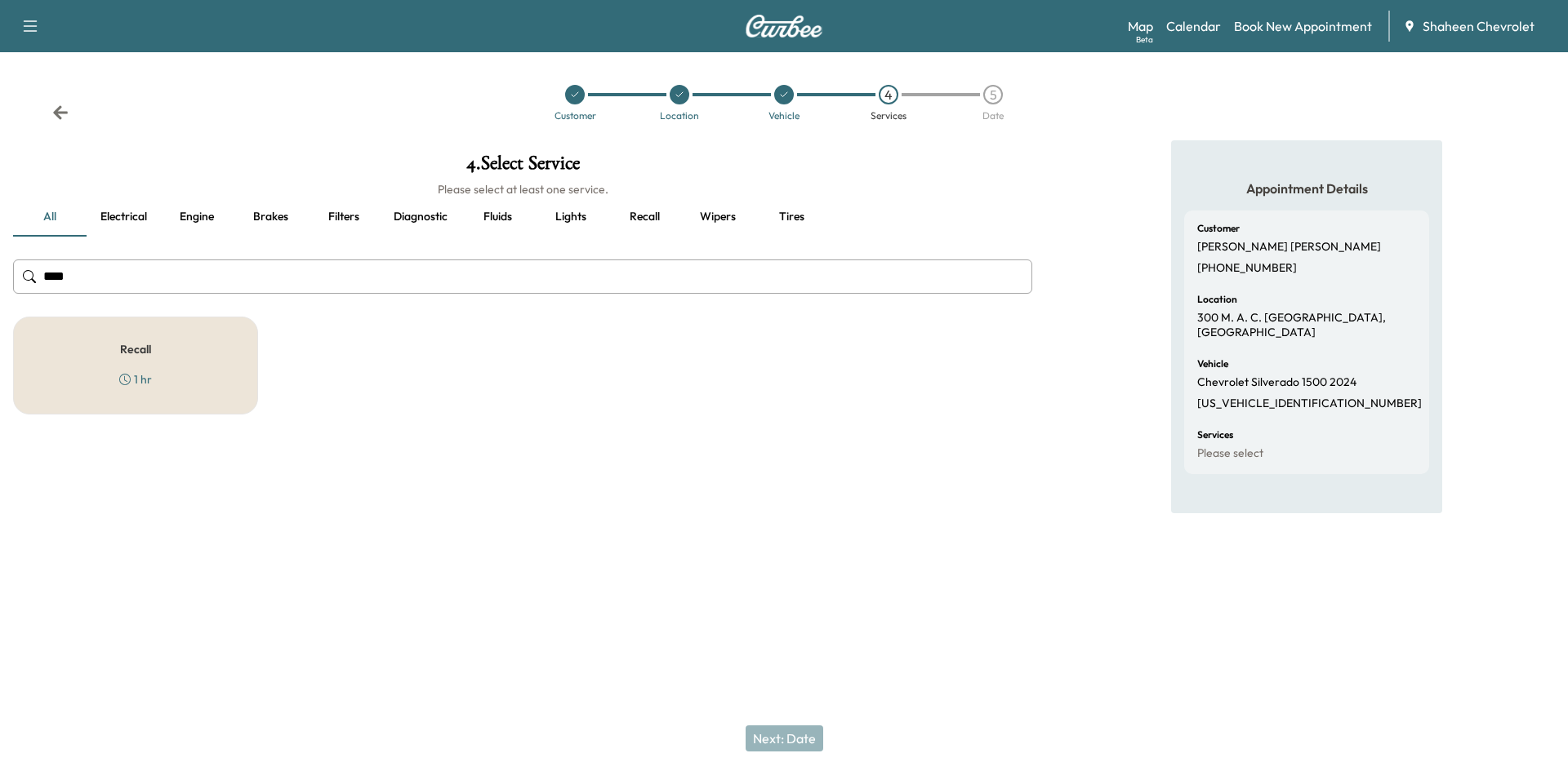
type input "****"
click at [207, 352] on div "Recall 1 hr" at bounding box center [135, 365] width 245 height 98
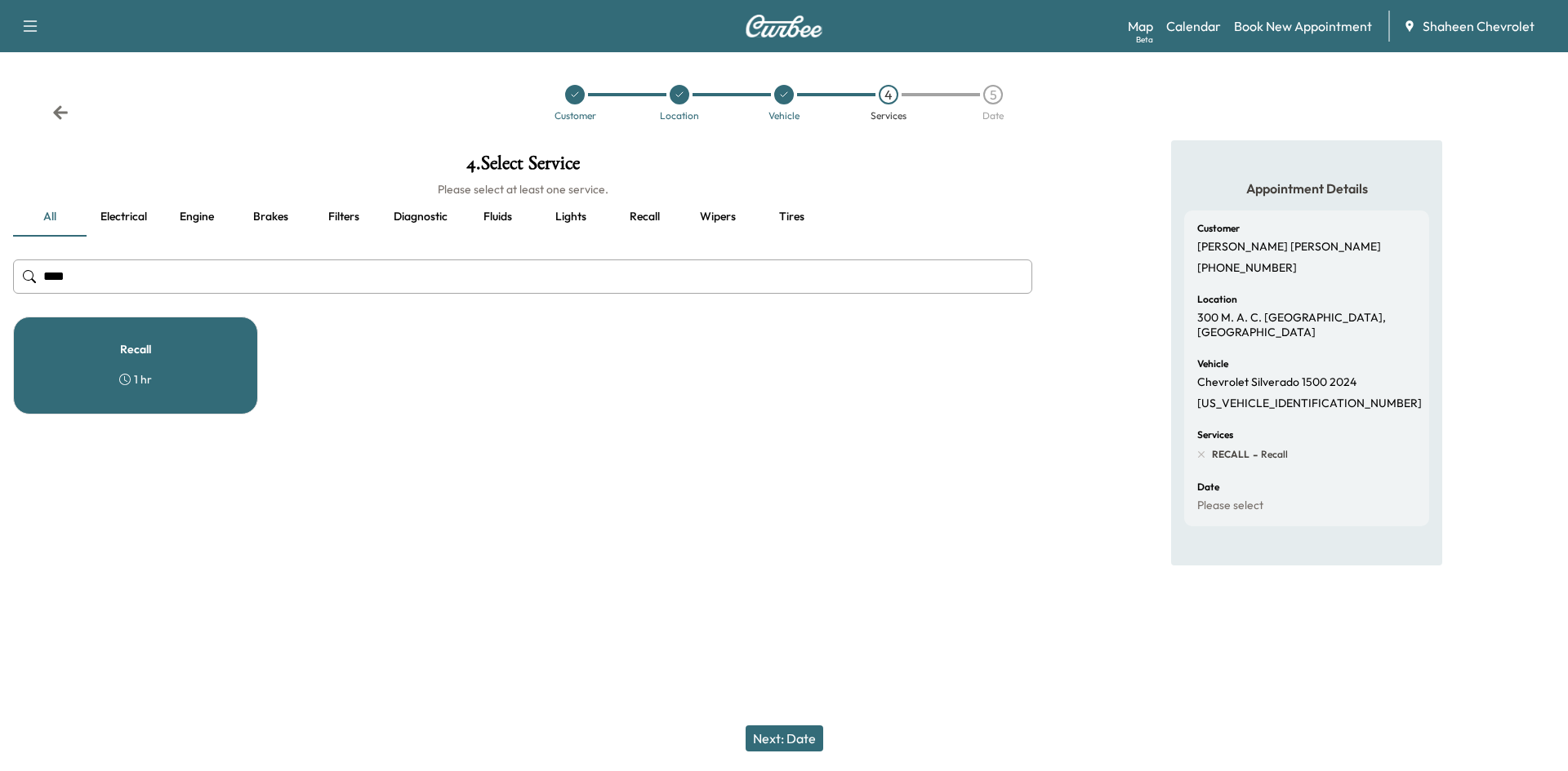
click at [813, 743] on button "Next: Date" at bounding box center [784, 739] width 78 height 26
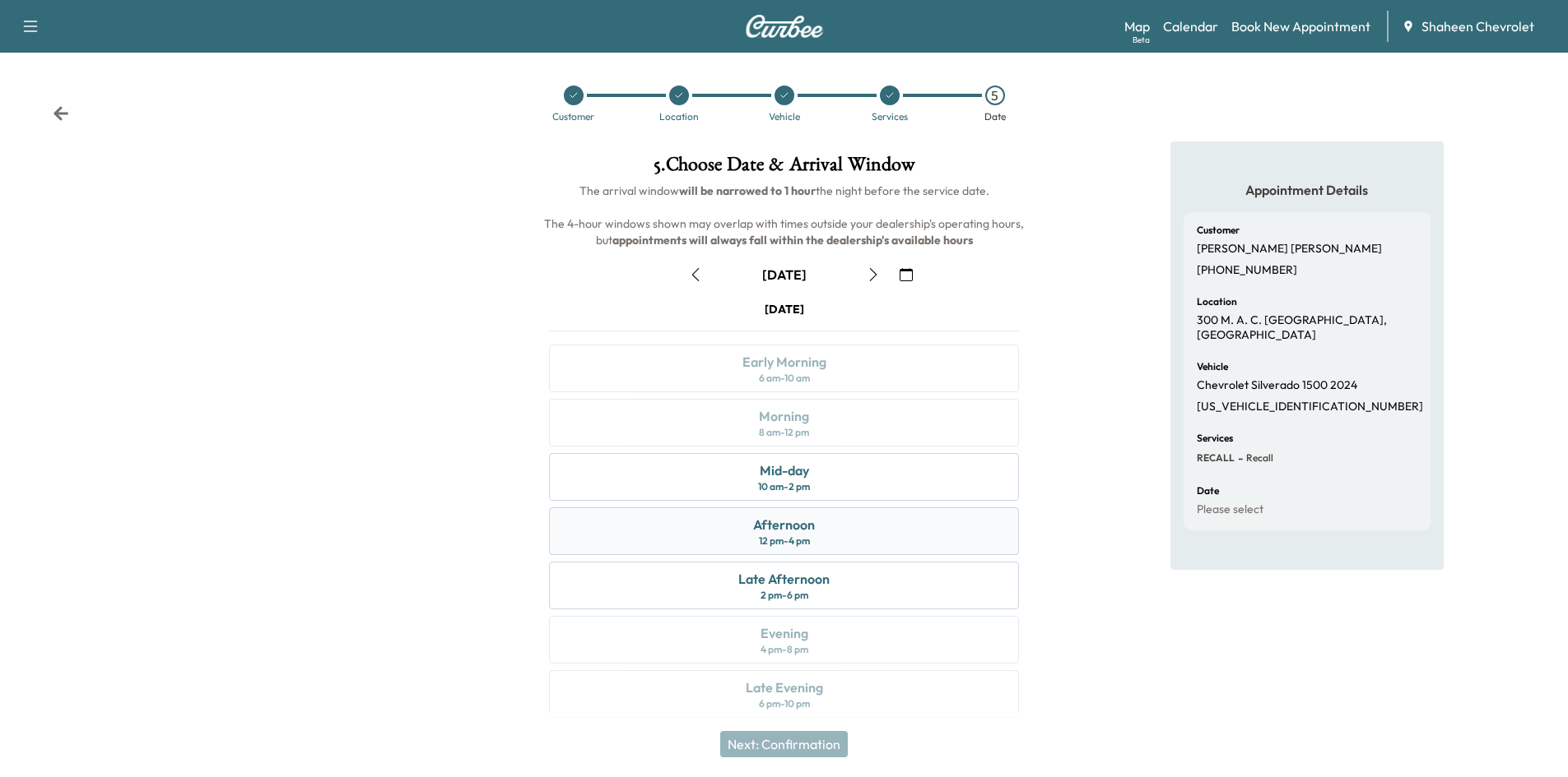
click at [834, 531] on div "Afternoon 12 pm - 4 pm" at bounding box center [784, 532] width 470 height 48
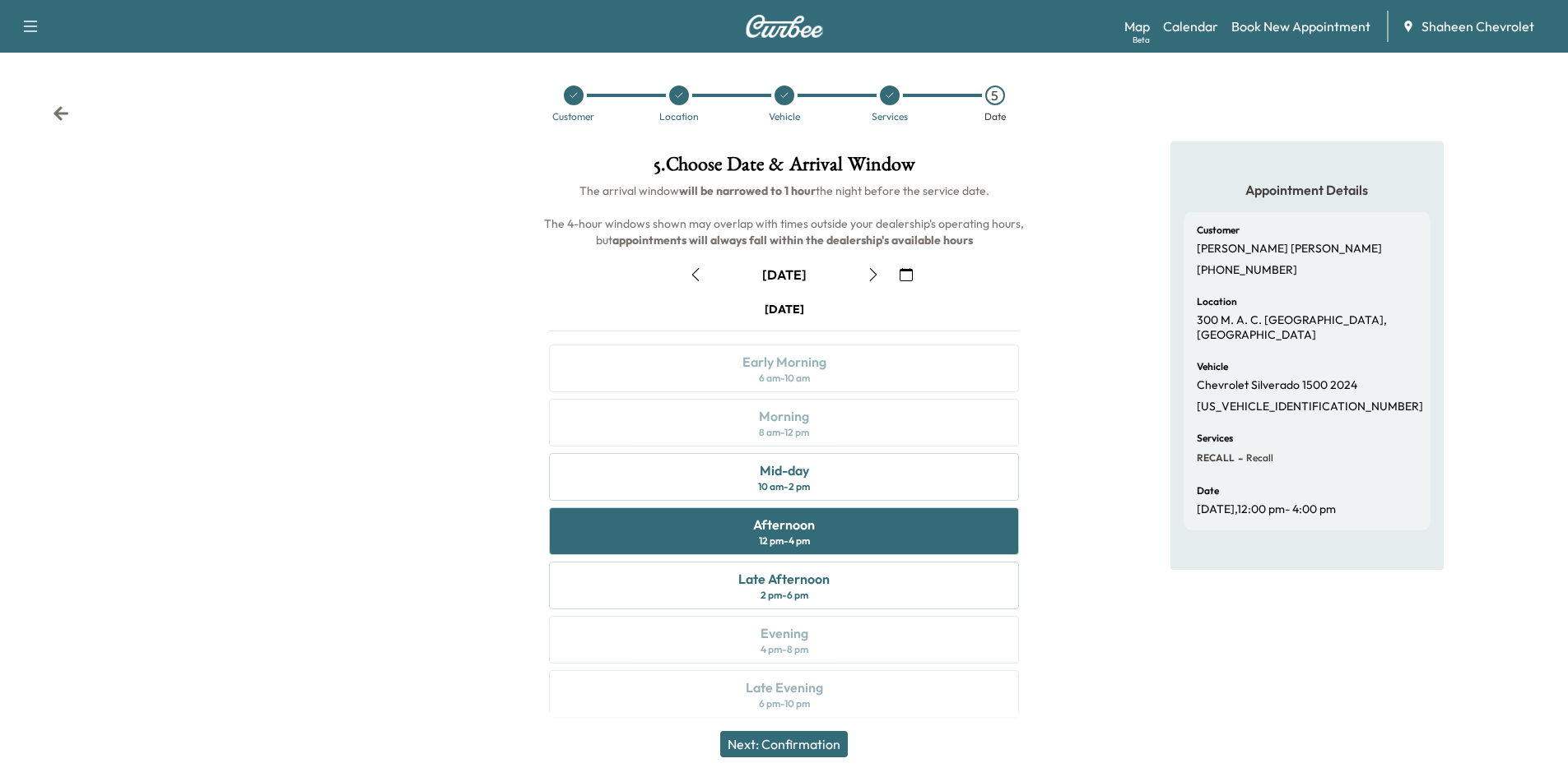
click at [808, 737] on button "Next: Confirmation" at bounding box center [783, 745] width 128 height 26
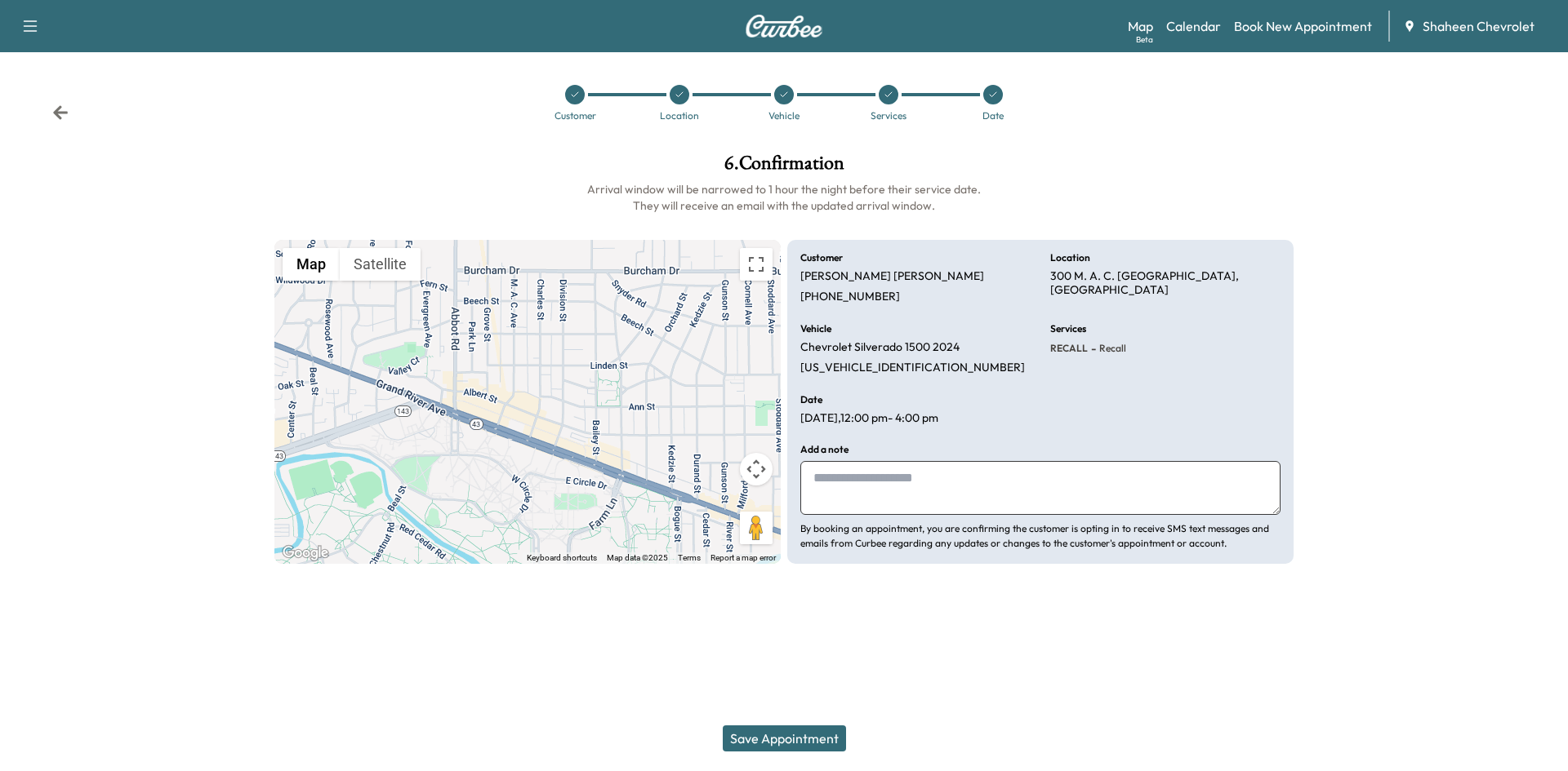
click at [930, 473] on textarea at bounding box center [1040, 488] width 480 height 54
type textarea "**********"
click at [796, 736] on button "Save Appointment" at bounding box center [784, 739] width 124 height 26
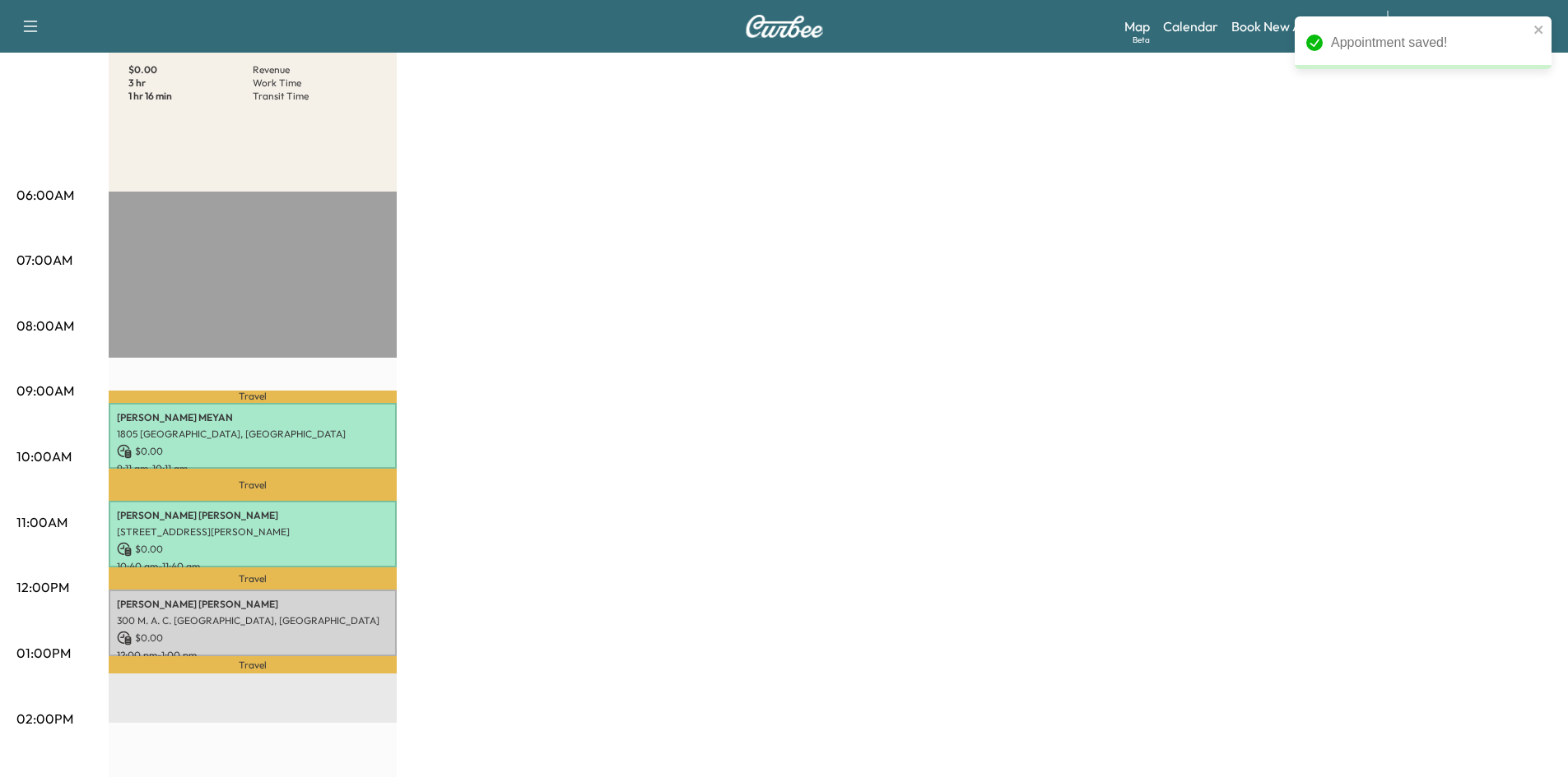
scroll to position [246, 0]
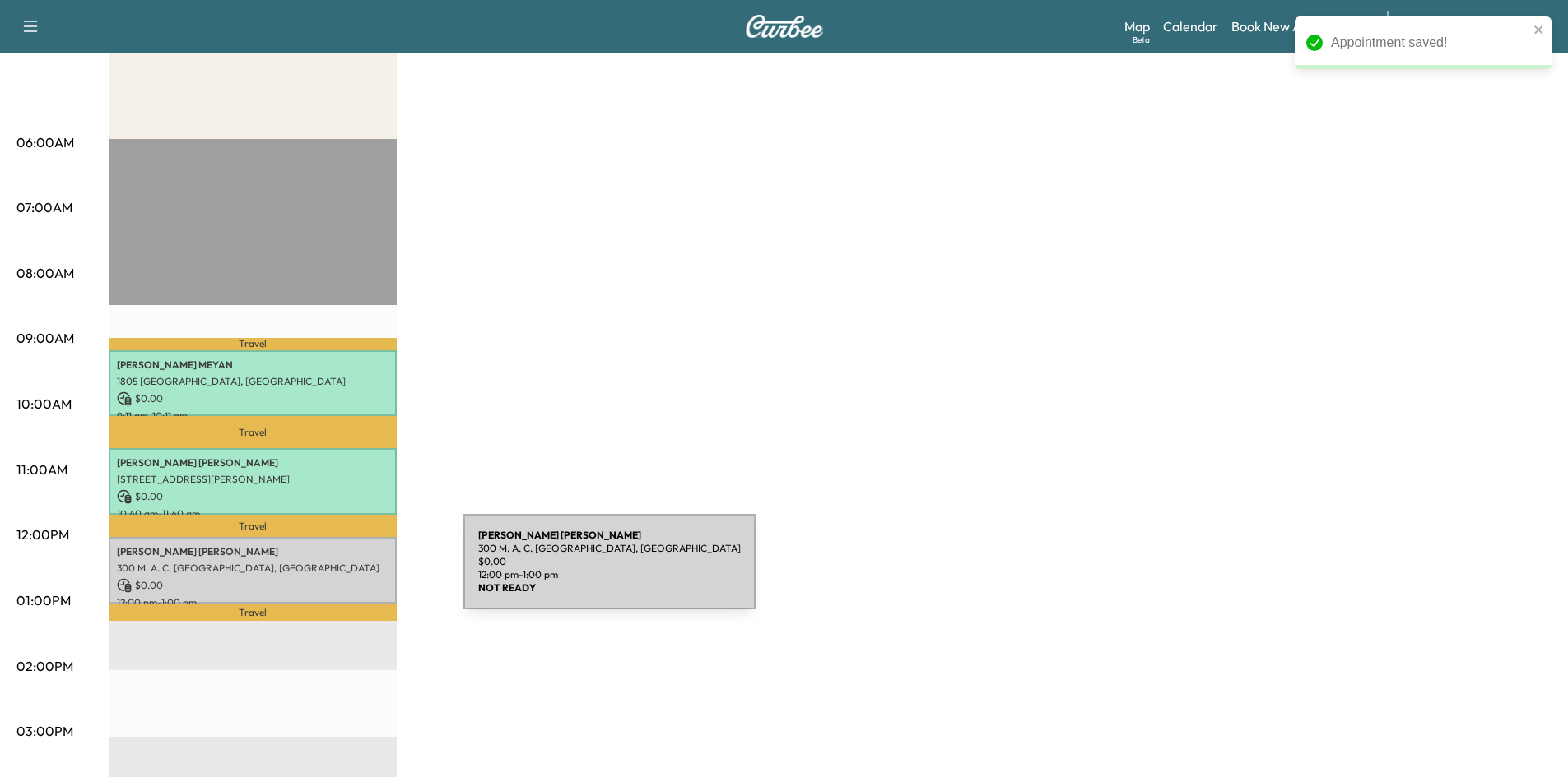
click at [340, 572] on div "[PERSON_NAME] 300 M. A. C. [GEOGRAPHIC_DATA], [GEOGRAPHIC_DATA] $ 0.00 12:00 pm…" at bounding box center [252, 570] width 288 height 67
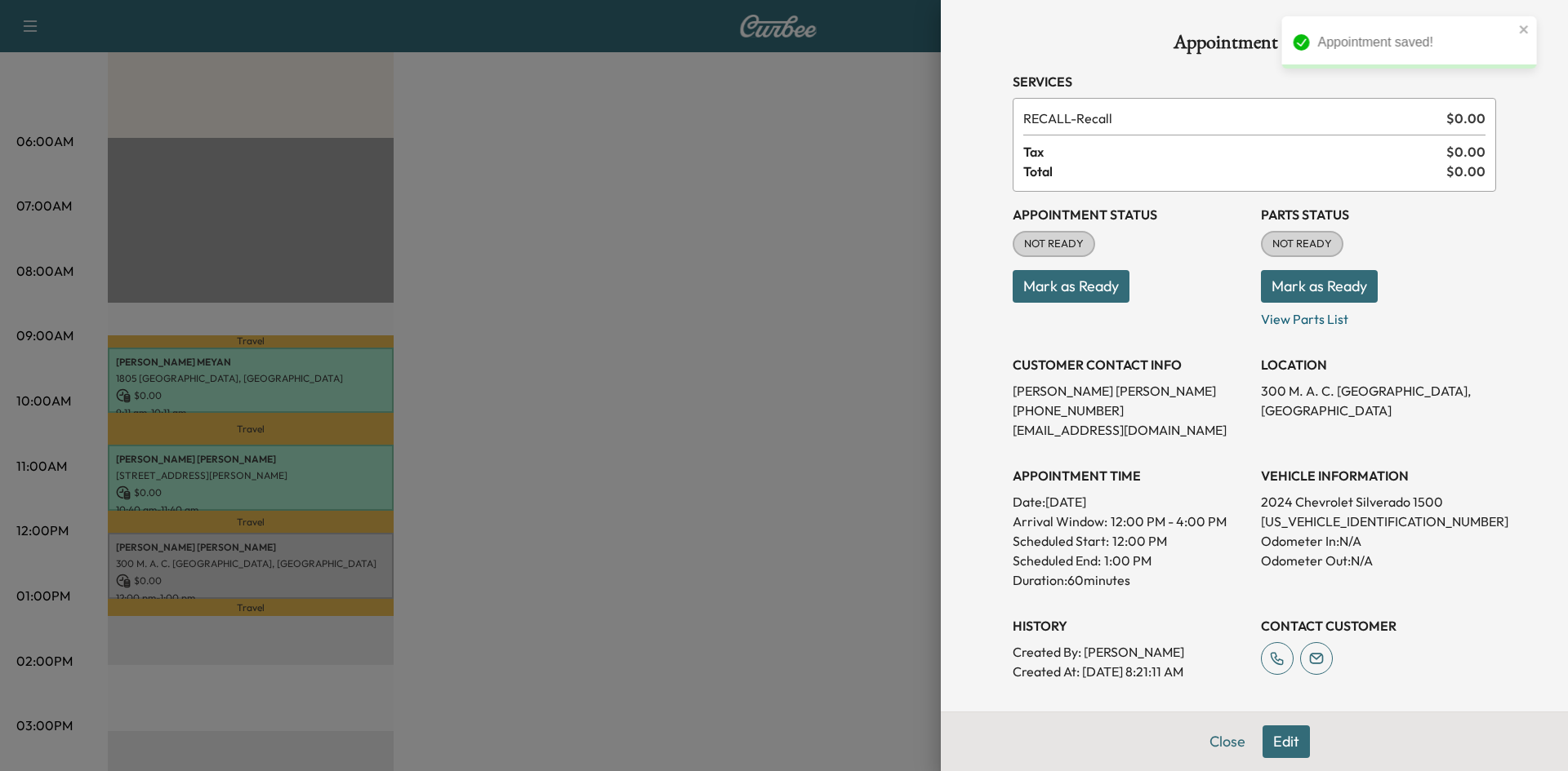
click at [1076, 291] on button "Mark as Ready" at bounding box center [1070, 286] width 117 height 33
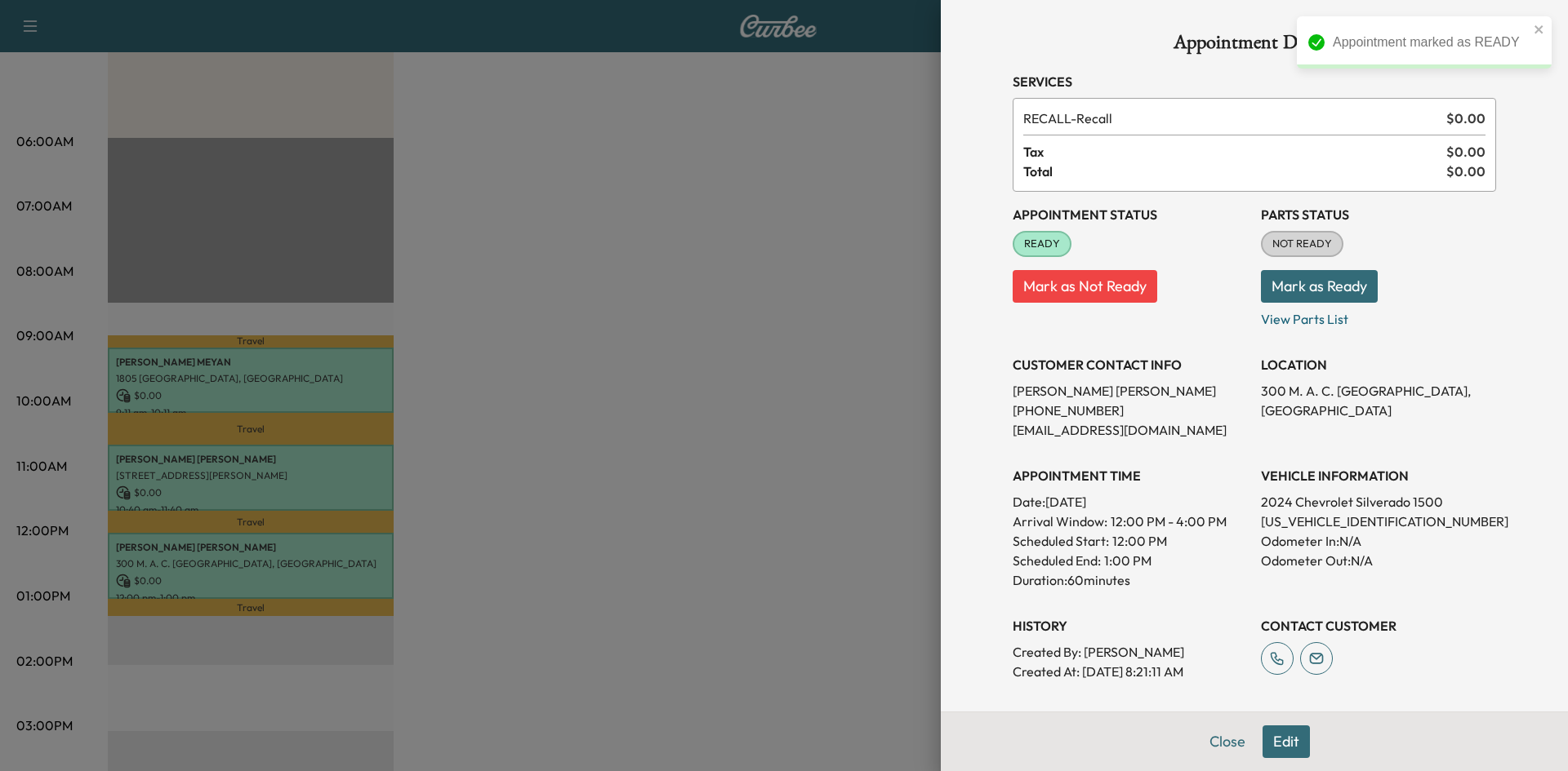
click at [1298, 291] on button "Mark as Ready" at bounding box center [1319, 286] width 117 height 33
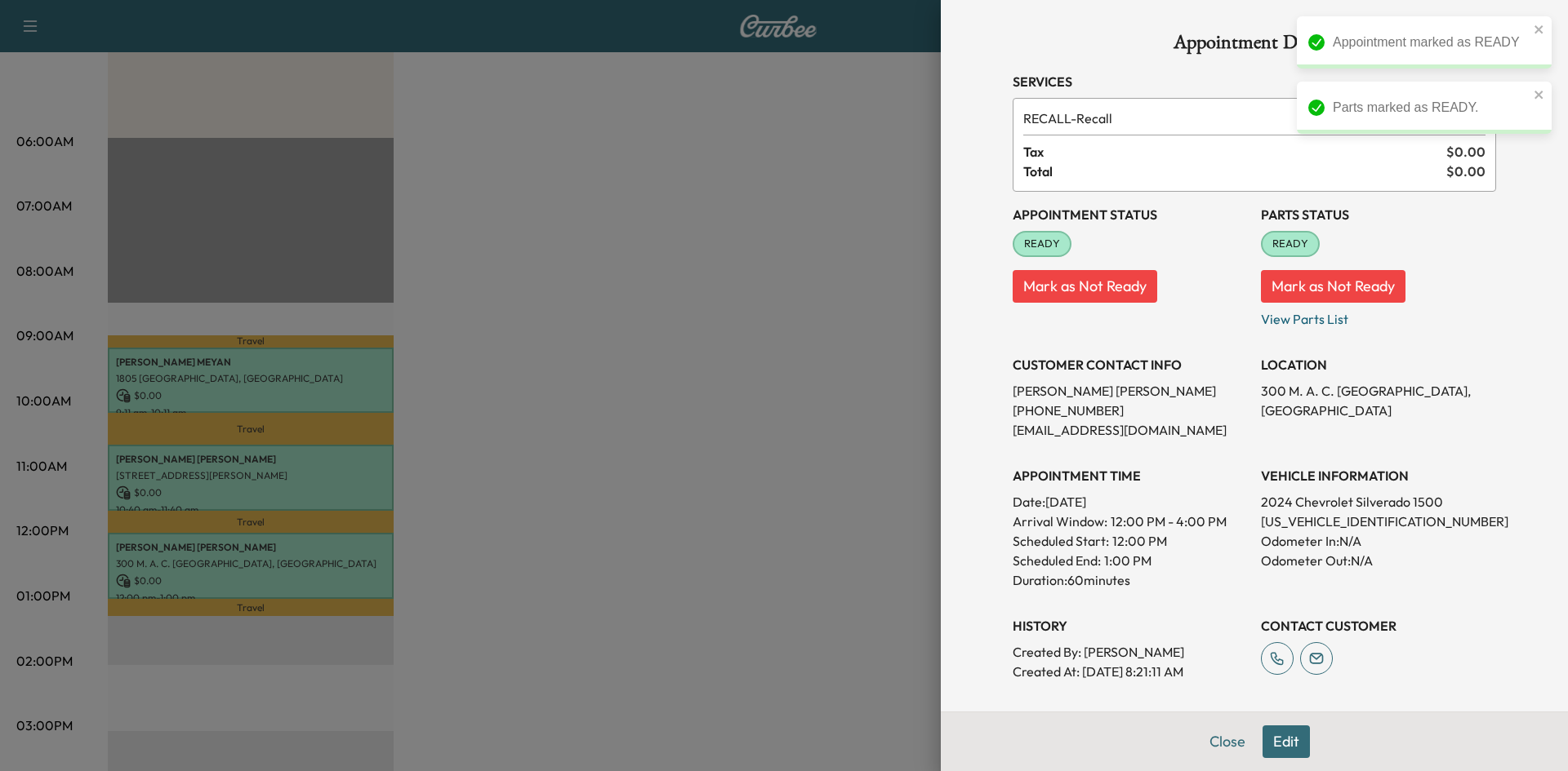
click at [777, 293] on div at bounding box center [784, 385] width 1568 height 771
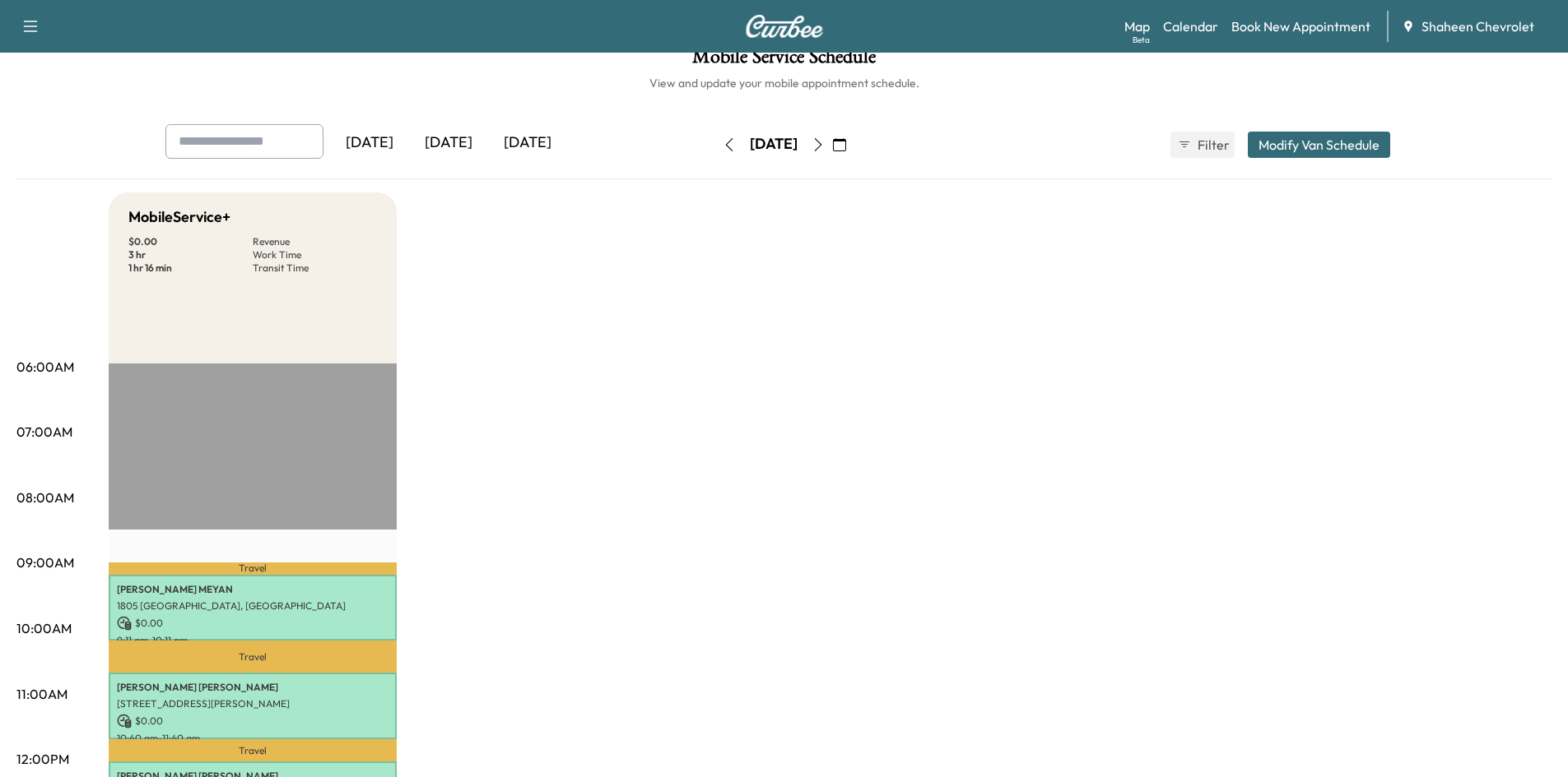
scroll to position [0, 0]
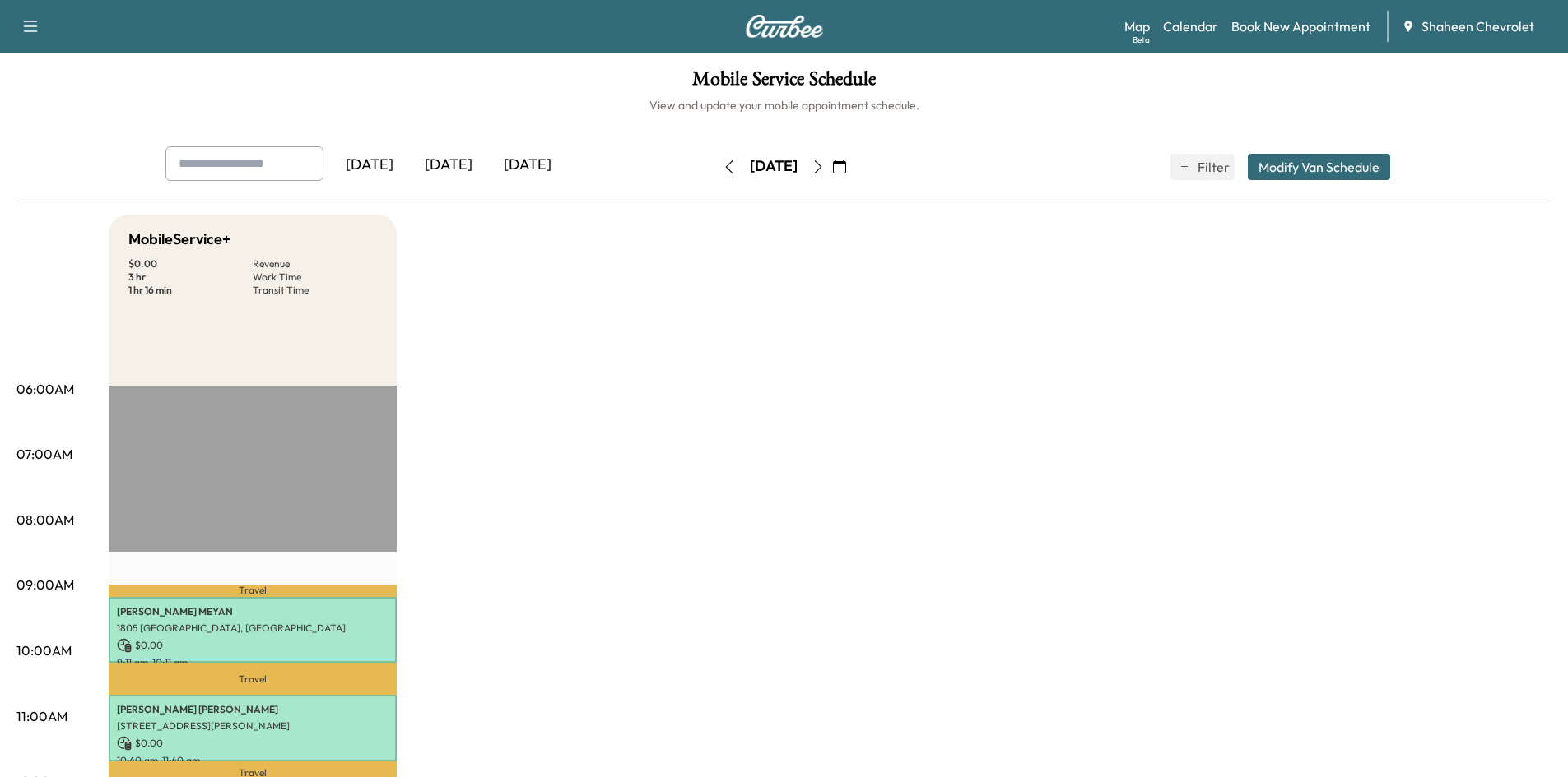
click at [723, 169] on icon "button" at bounding box center [729, 167] width 13 height 13
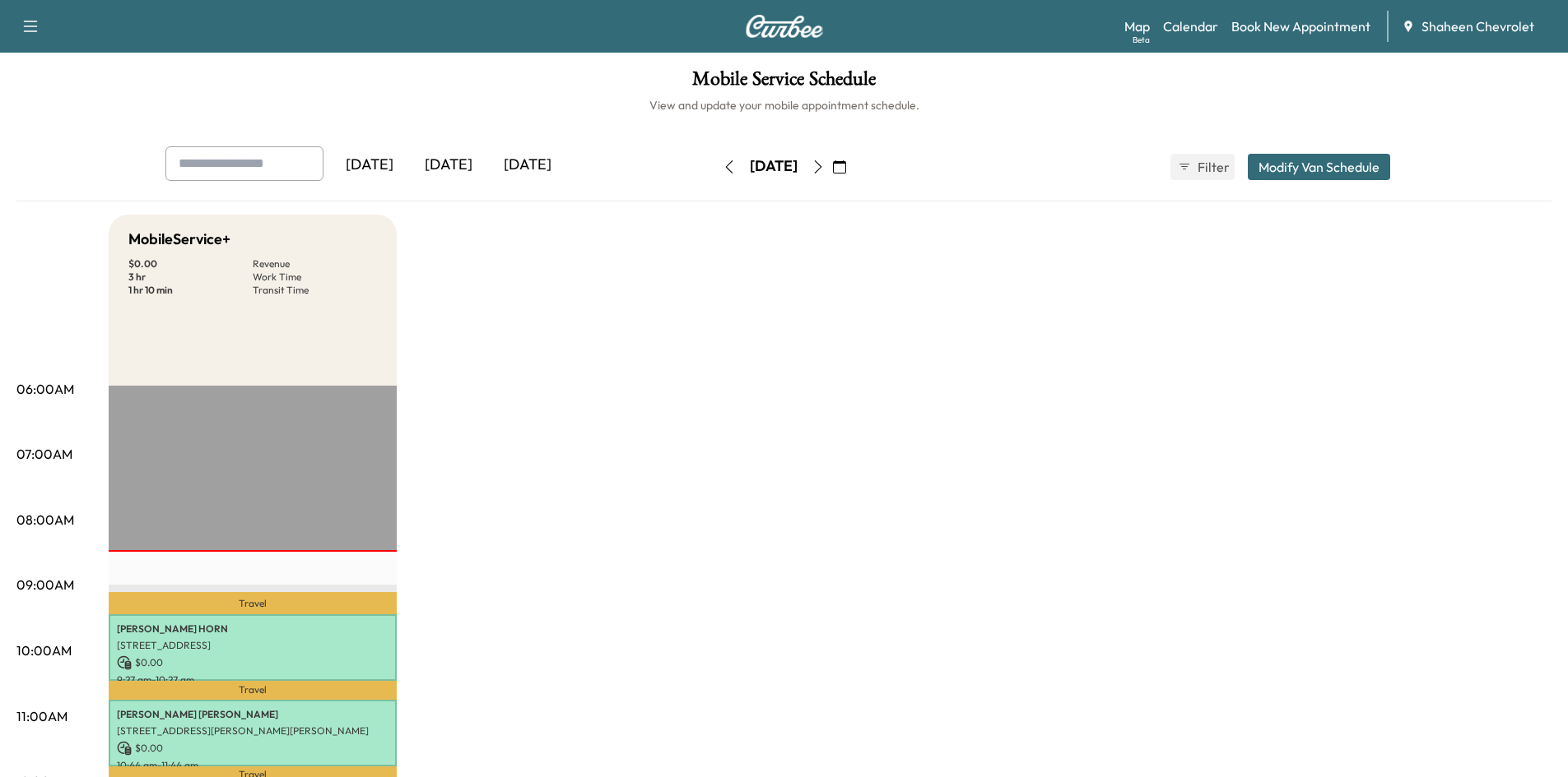
click at [825, 169] on icon "button" at bounding box center [818, 167] width 13 height 13
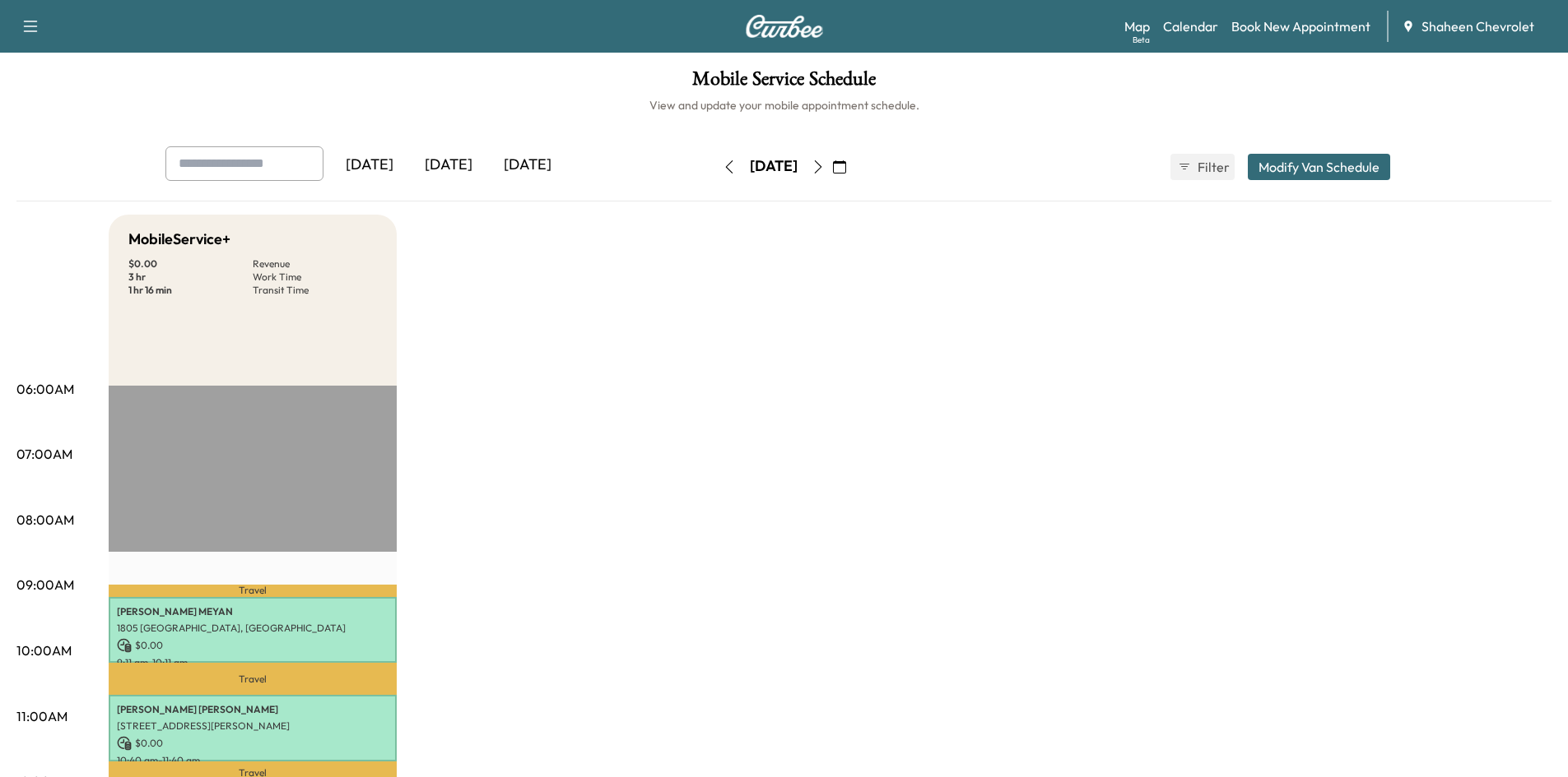
click at [723, 170] on icon "button" at bounding box center [729, 167] width 13 height 13
